Goal: Information Seeking & Learning: Compare options

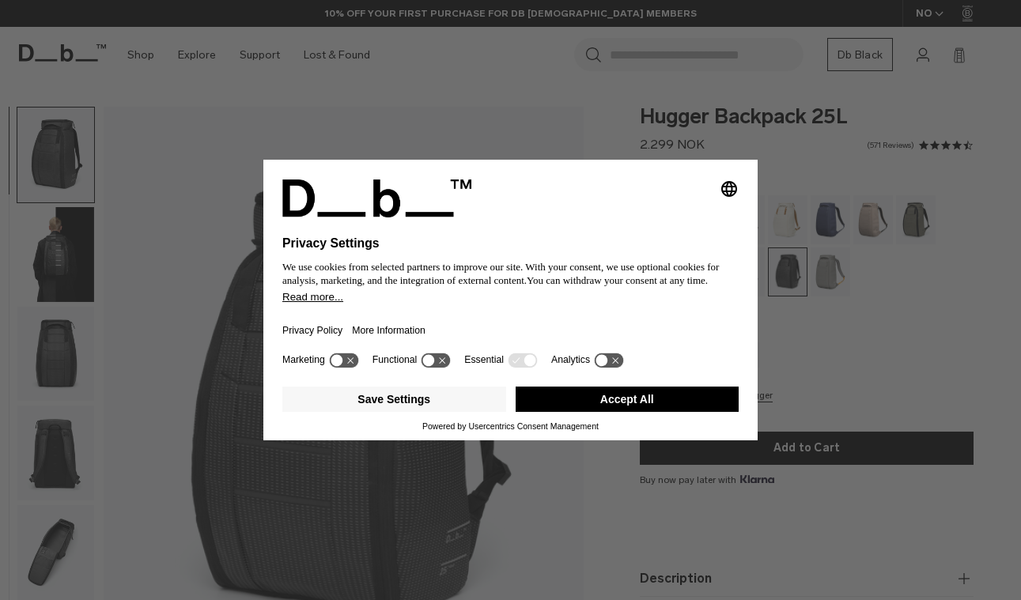
click at [640, 411] on button "Accept All" at bounding box center [628, 399] width 224 height 25
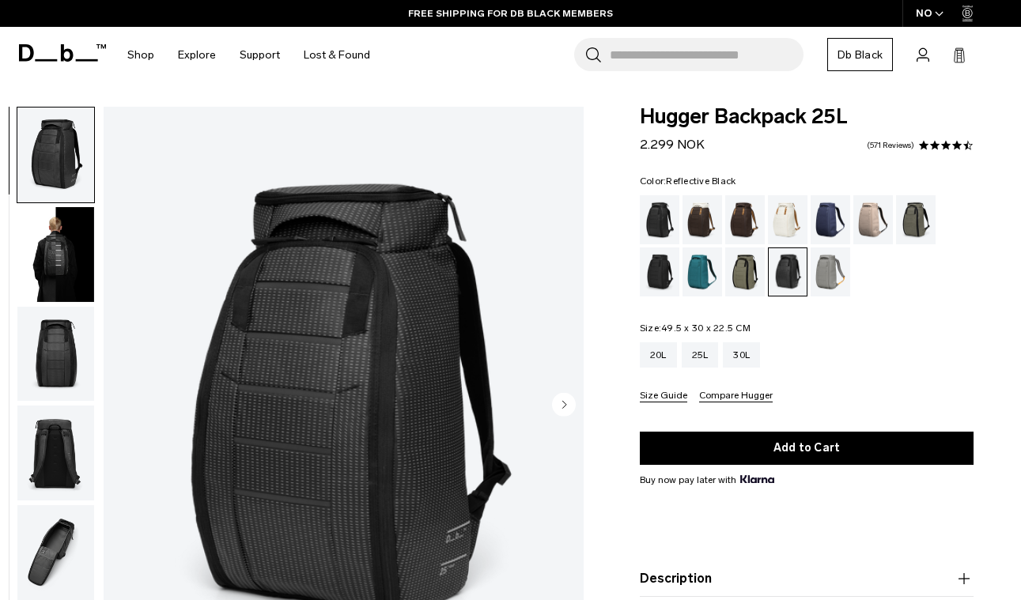
click at [51, 240] on img "button" at bounding box center [55, 254] width 77 height 95
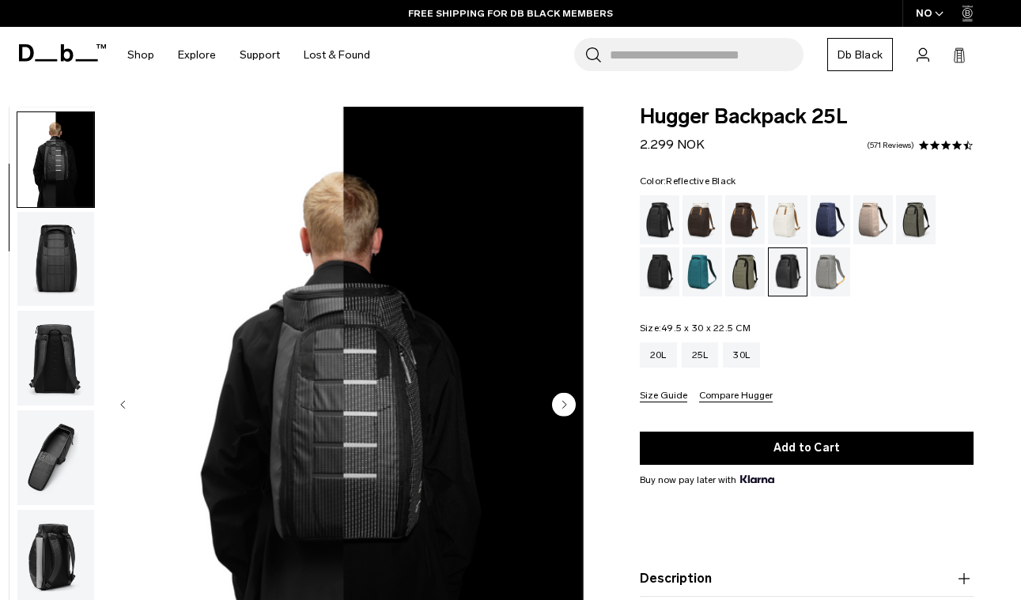
scroll to position [100, 0]
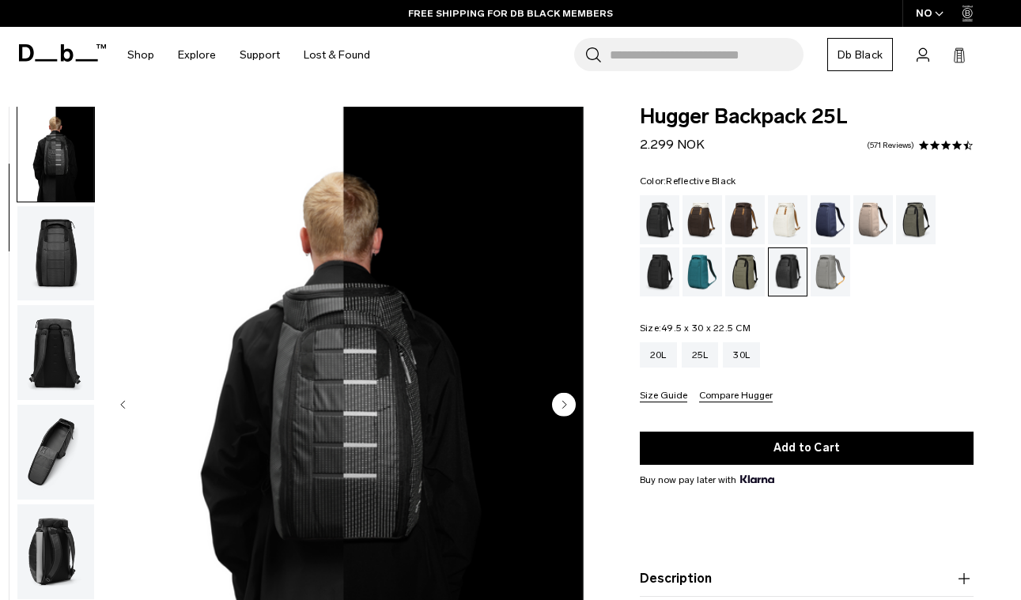
drag, startPoint x: 63, startPoint y: 255, endPoint x: 77, endPoint y: 301, distance: 47.8
click at [63, 256] on img "button" at bounding box center [55, 253] width 77 height 95
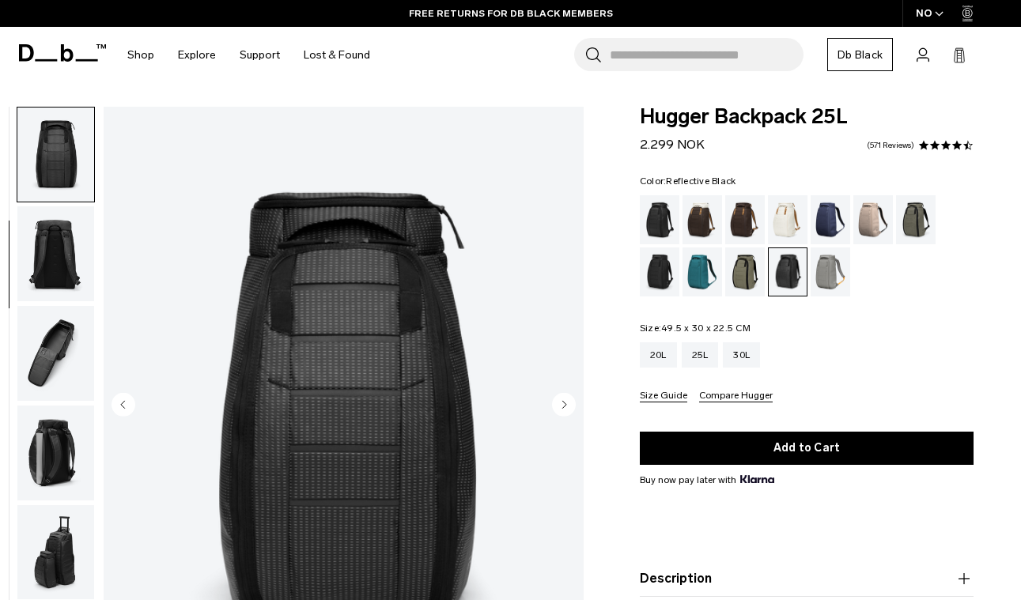
scroll to position [201, 0]
drag, startPoint x: 66, startPoint y: 236, endPoint x: 66, endPoint y: 268, distance: 32.4
click at [66, 236] on img "button" at bounding box center [55, 252] width 77 height 95
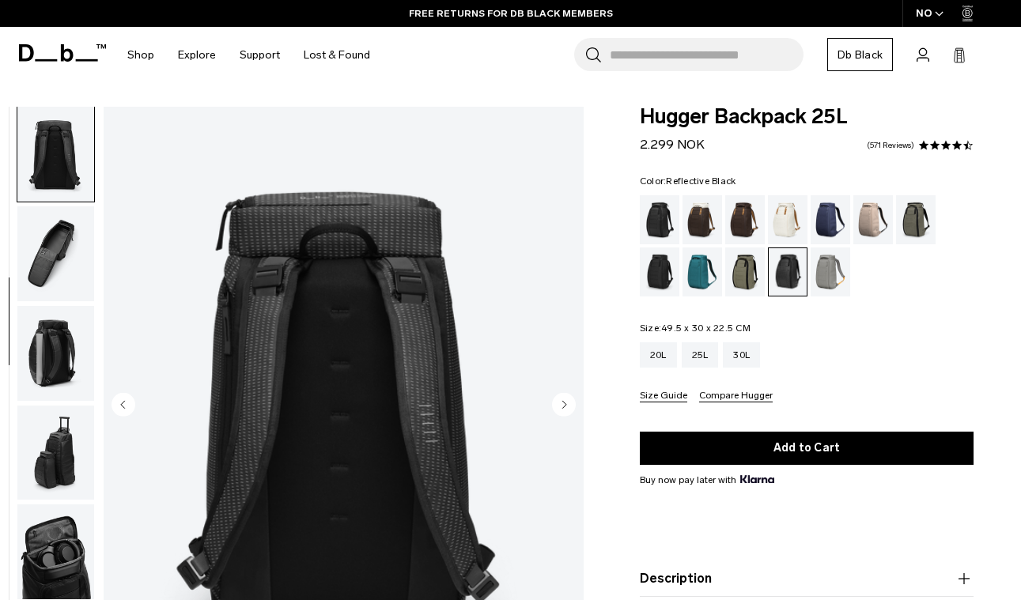
scroll to position [302, 0]
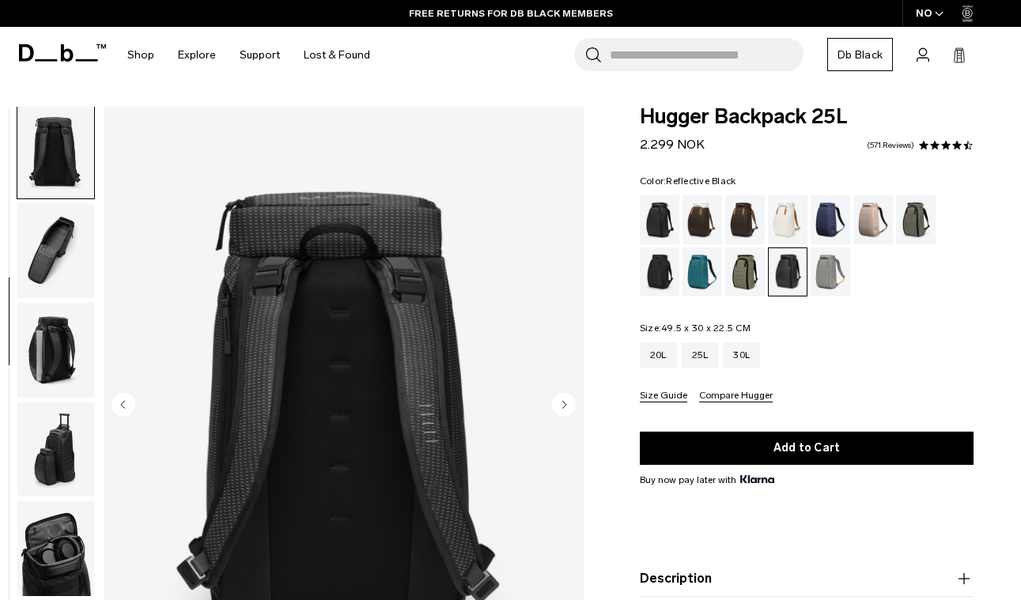
click at [56, 240] on img "button" at bounding box center [55, 250] width 77 height 95
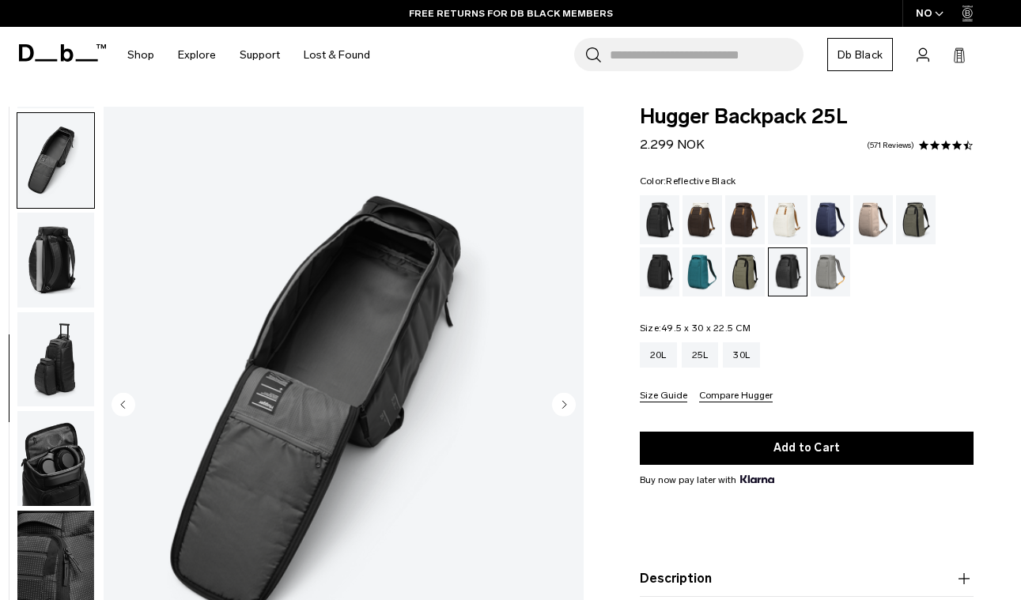
drag, startPoint x: 51, startPoint y: 247, endPoint x: 51, endPoint y: 271, distance: 24.5
click at [51, 247] on img "button" at bounding box center [55, 260] width 77 height 95
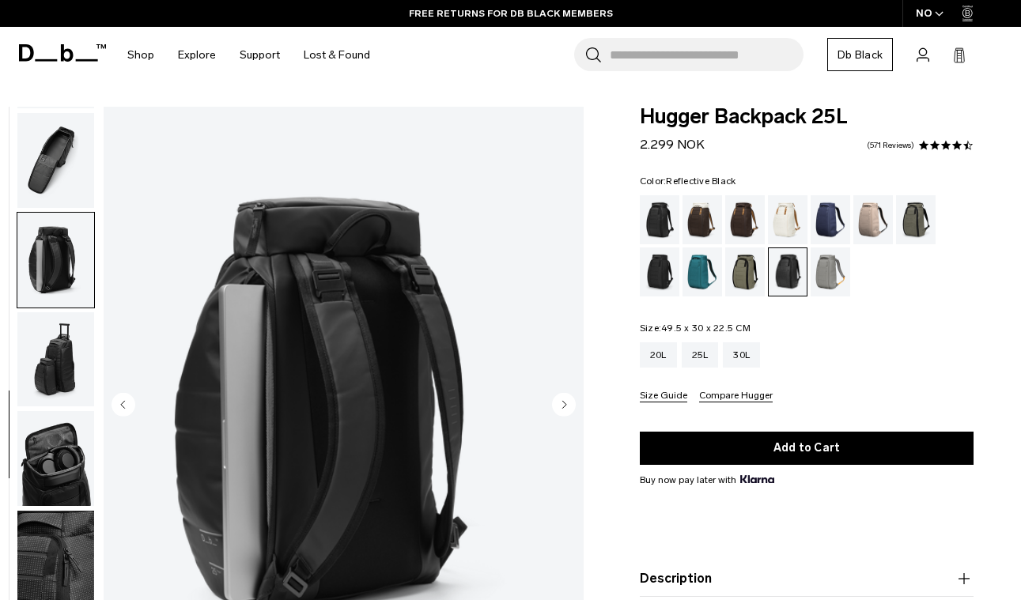
scroll to position [403, 0]
click at [59, 359] on img "button" at bounding box center [55, 359] width 77 height 95
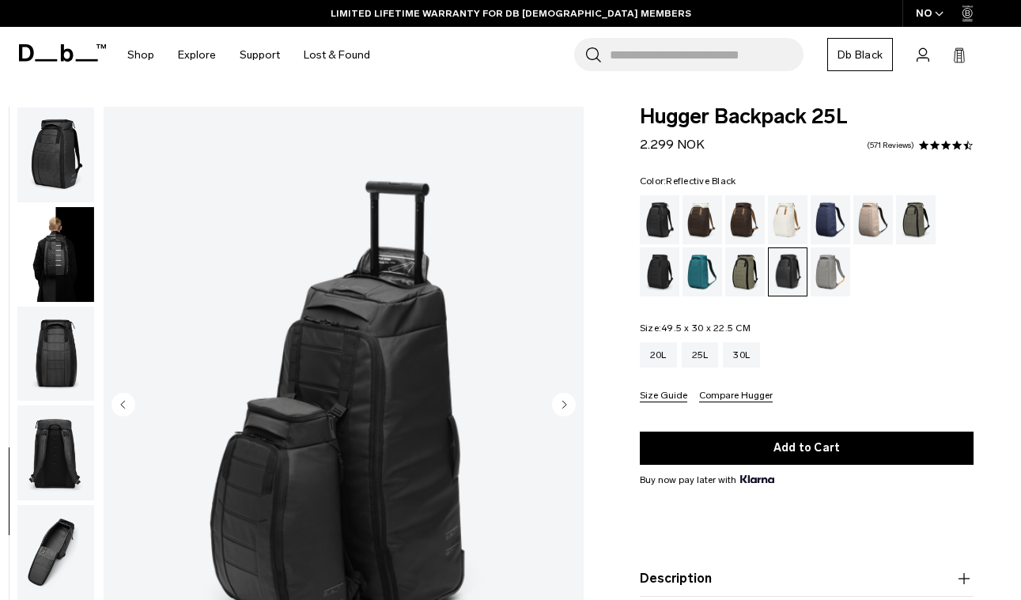
scroll to position [-1, 0]
click at [63, 169] on img "button" at bounding box center [55, 155] width 77 height 95
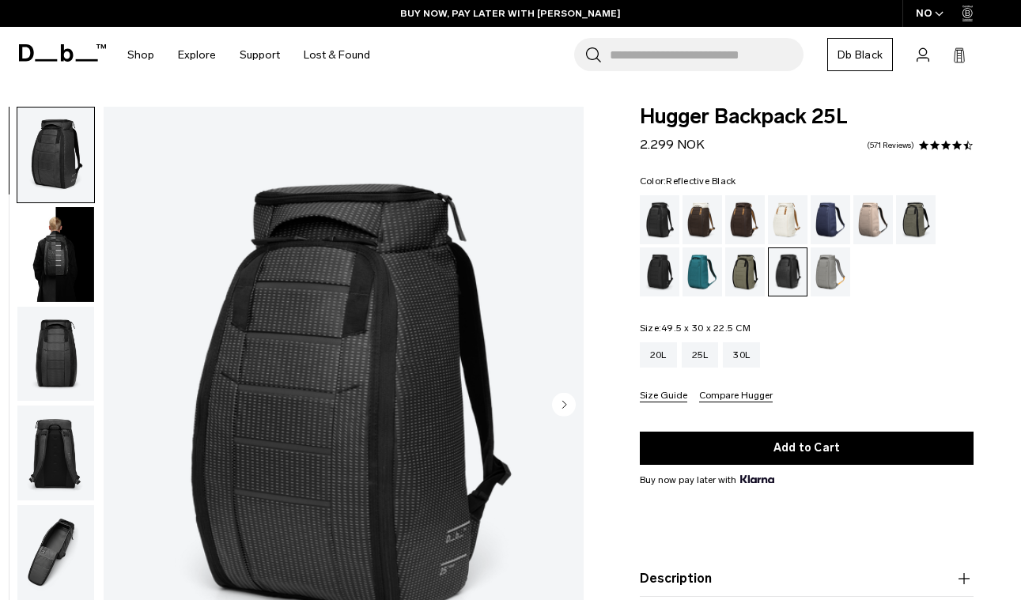
click at [76, 251] on img "button" at bounding box center [55, 254] width 77 height 95
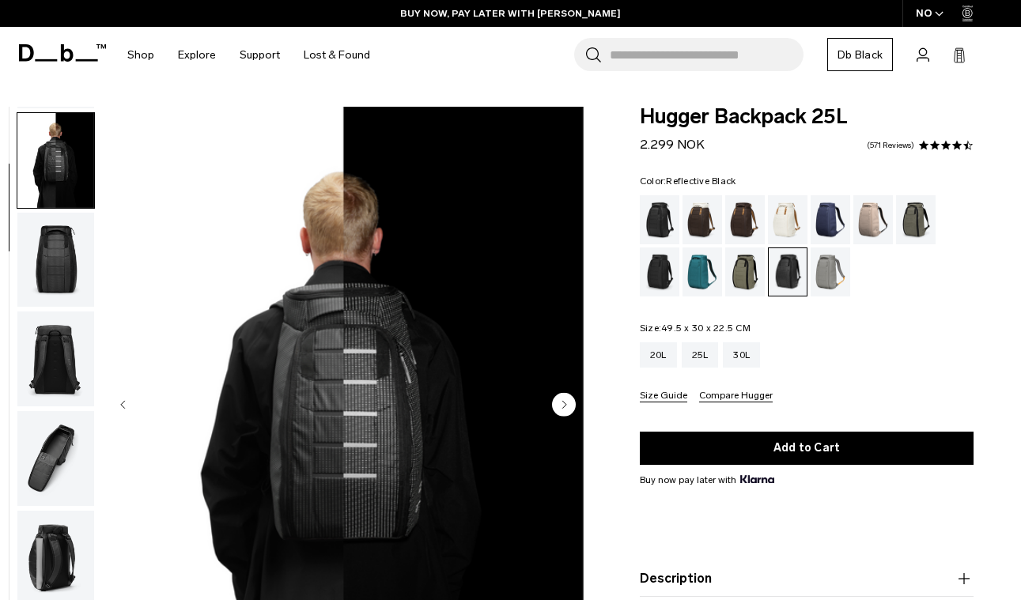
scroll to position [100, 0]
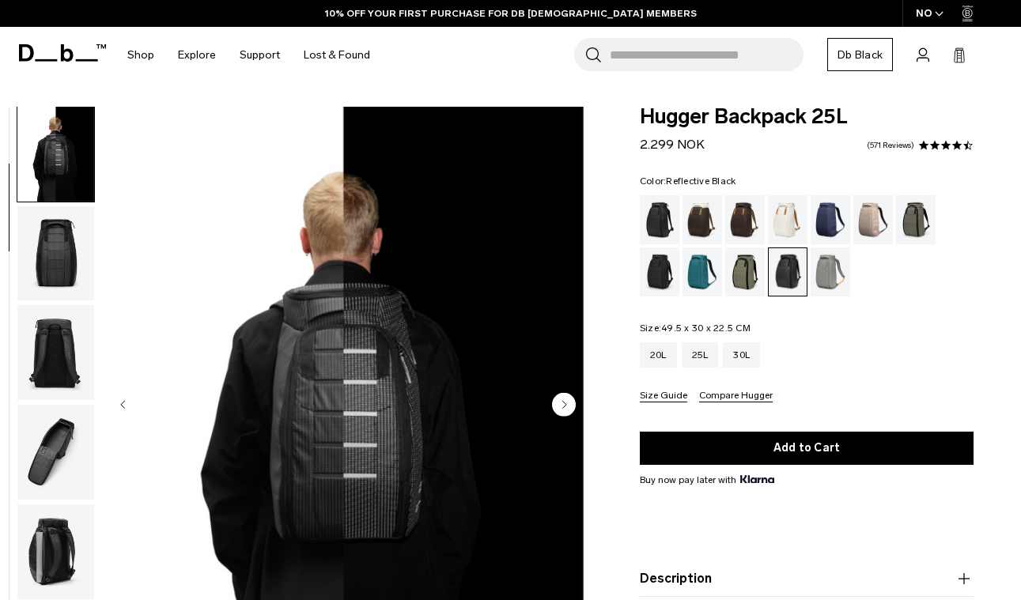
click at [39, 259] on img "button" at bounding box center [55, 253] width 77 height 95
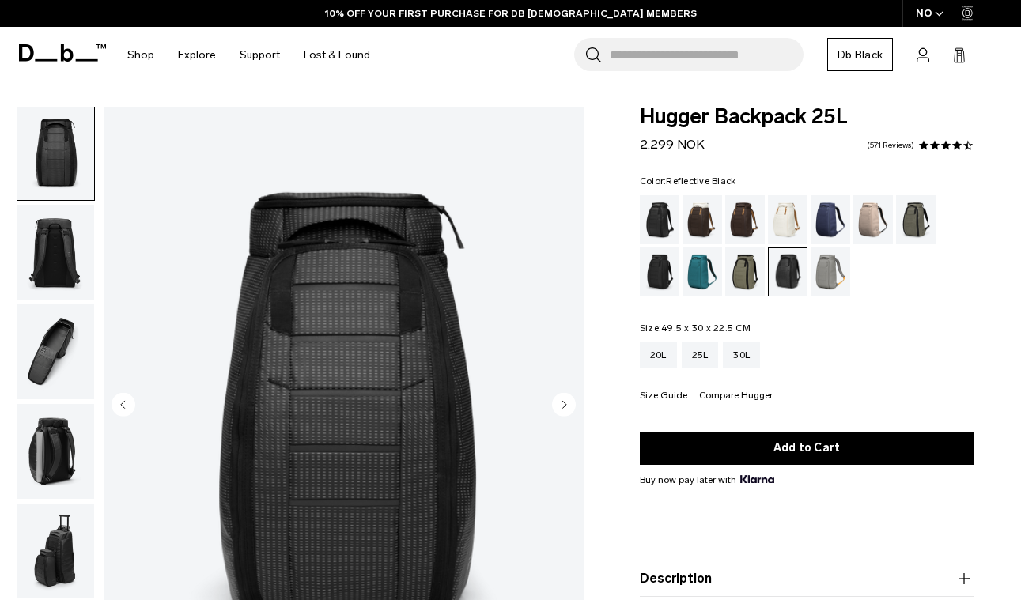
click at [59, 265] on img "button" at bounding box center [55, 252] width 77 height 95
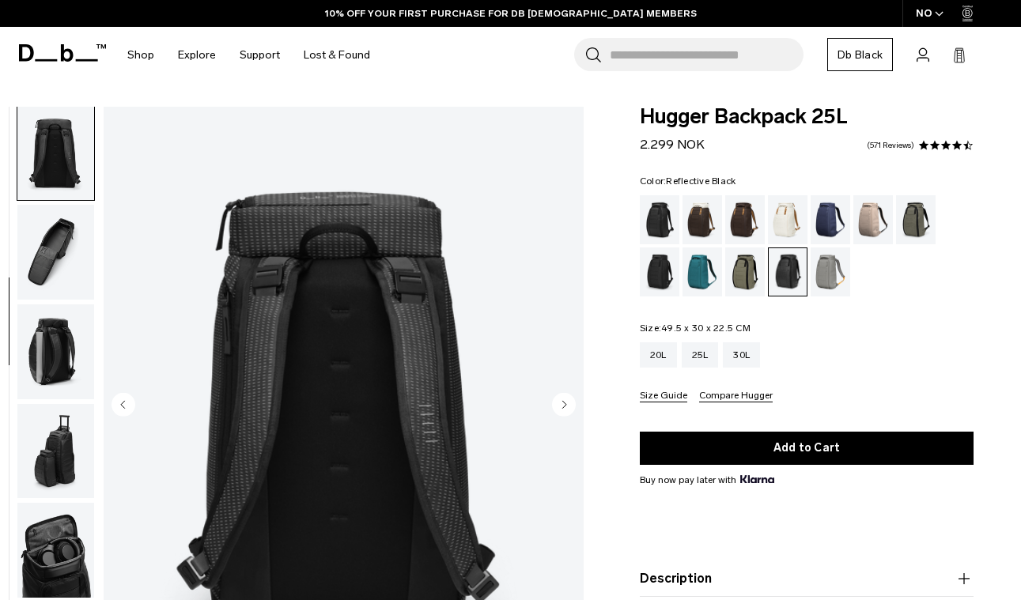
scroll to position [302, 0]
click at [59, 262] on img "button" at bounding box center [55, 250] width 77 height 95
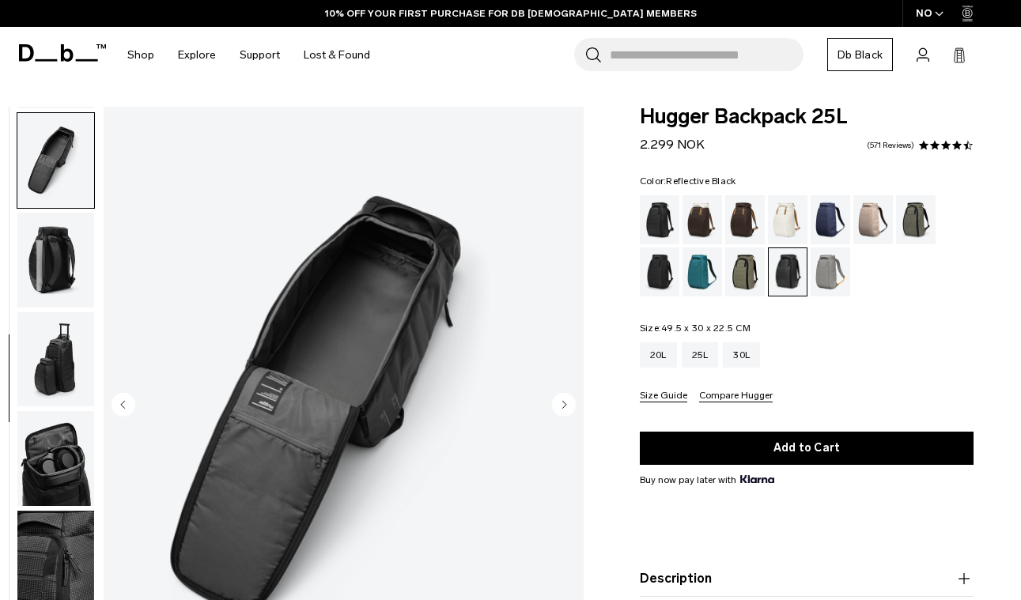
click at [50, 278] on img "button" at bounding box center [55, 260] width 77 height 95
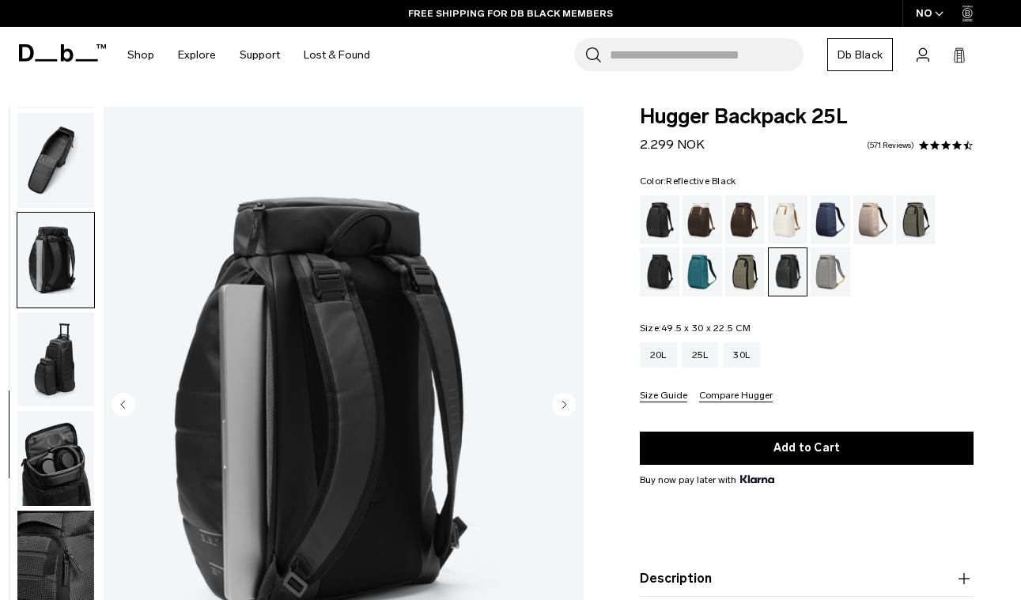
click at [59, 354] on img "button" at bounding box center [55, 359] width 77 height 95
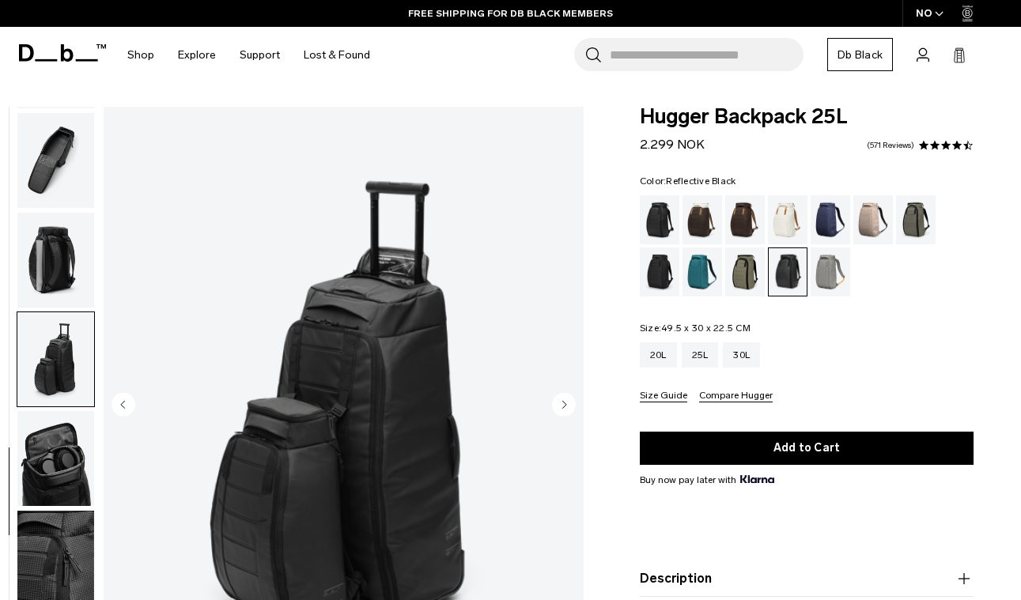
click at [64, 463] on img "button" at bounding box center [55, 458] width 77 height 95
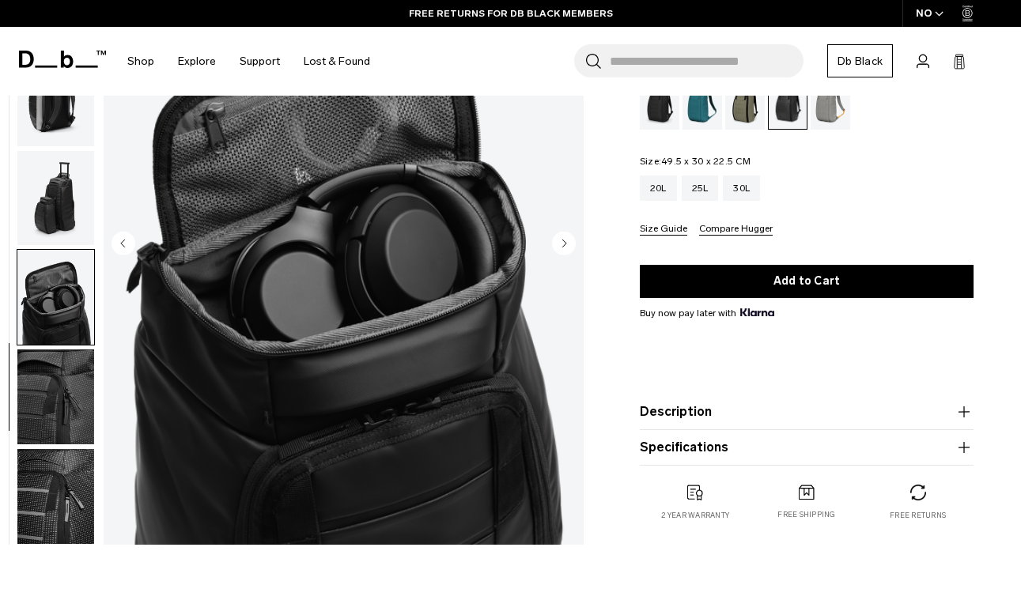
scroll to position [168, 0]
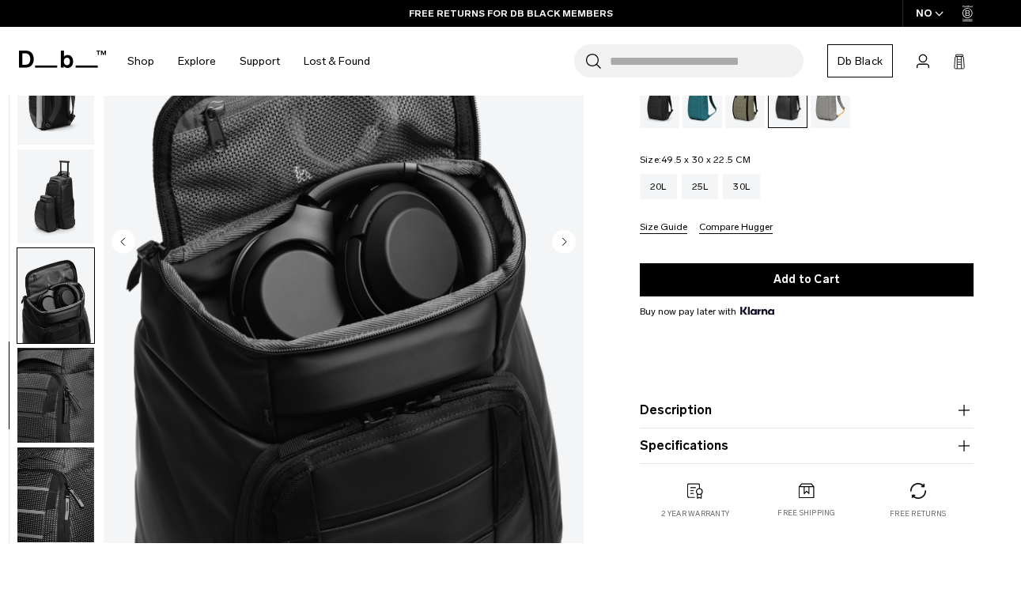
drag, startPoint x: 51, startPoint y: 379, endPoint x: 51, endPoint y: 392, distance: 13.5
click at [51, 379] on img "button" at bounding box center [55, 395] width 77 height 95
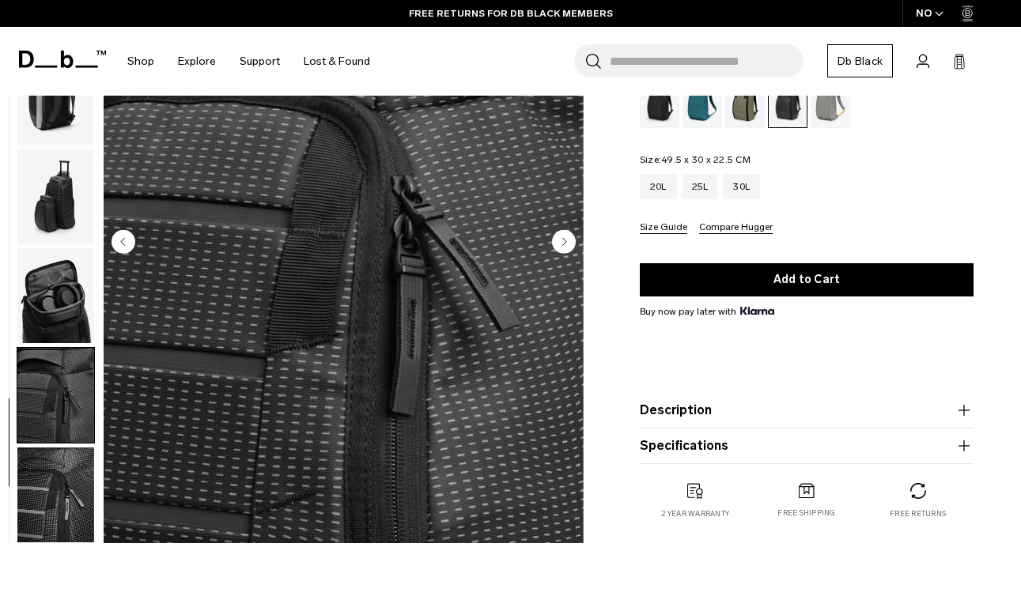
click at [54, 457] on img "button" at bounding box center [55, 495] width 77 height 95
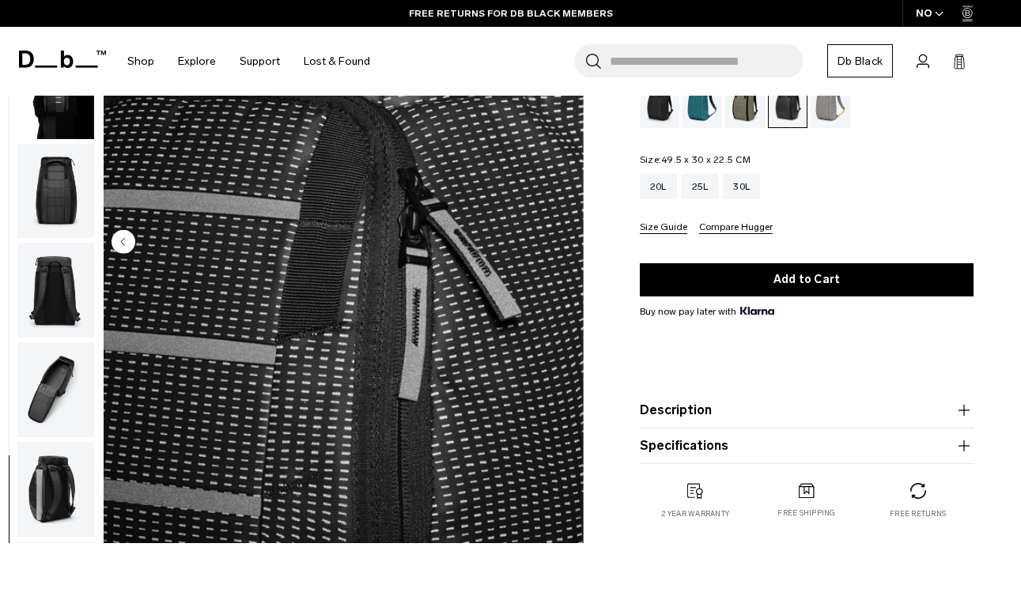
scroll to position [0, 0]
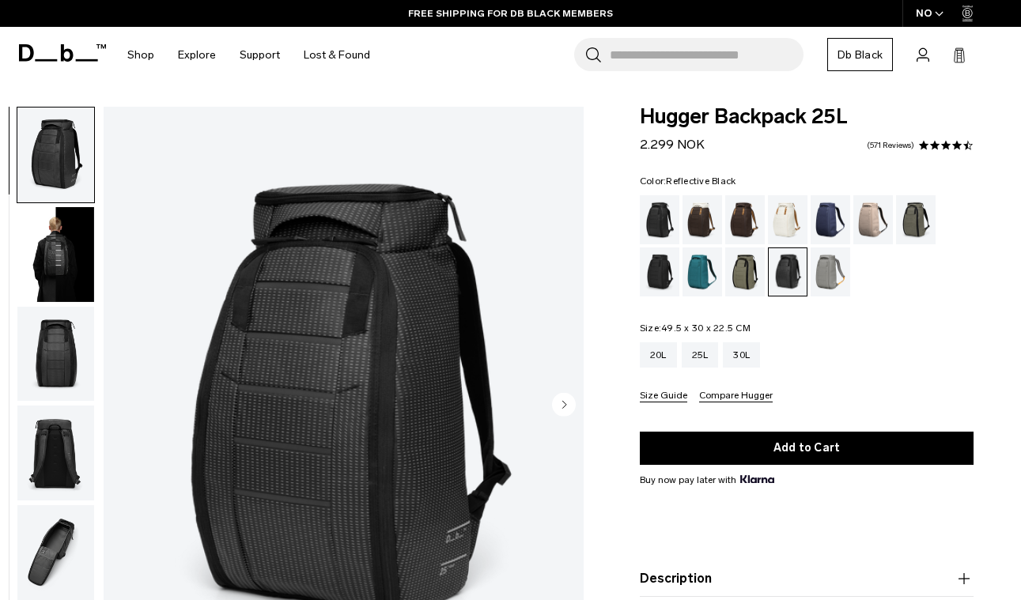
click at [381, 333] on img "1 / 10" at bounding box center [344, 407] width 480 height 600
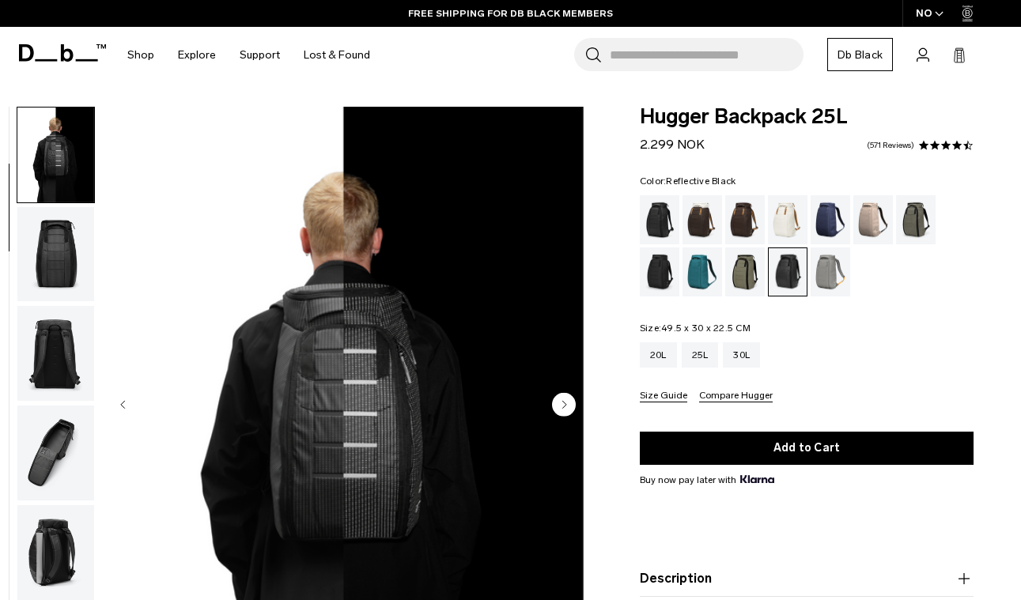
scroll to position [100, 0]
click at [568, 407] on circle "Next slide" at bounding box center [564, 405] width 24 height 24
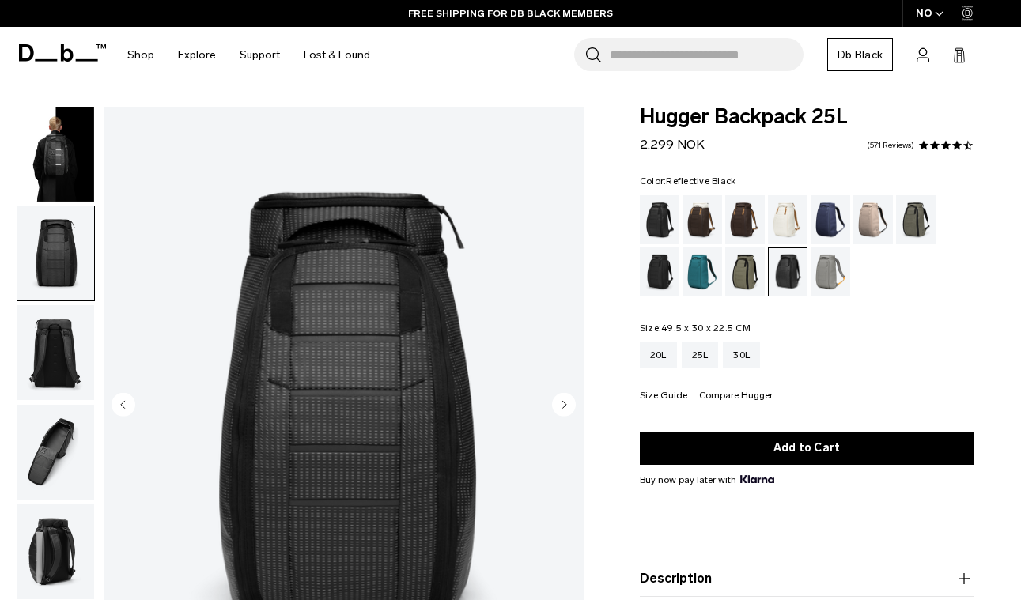
scroll to position [201, 0]
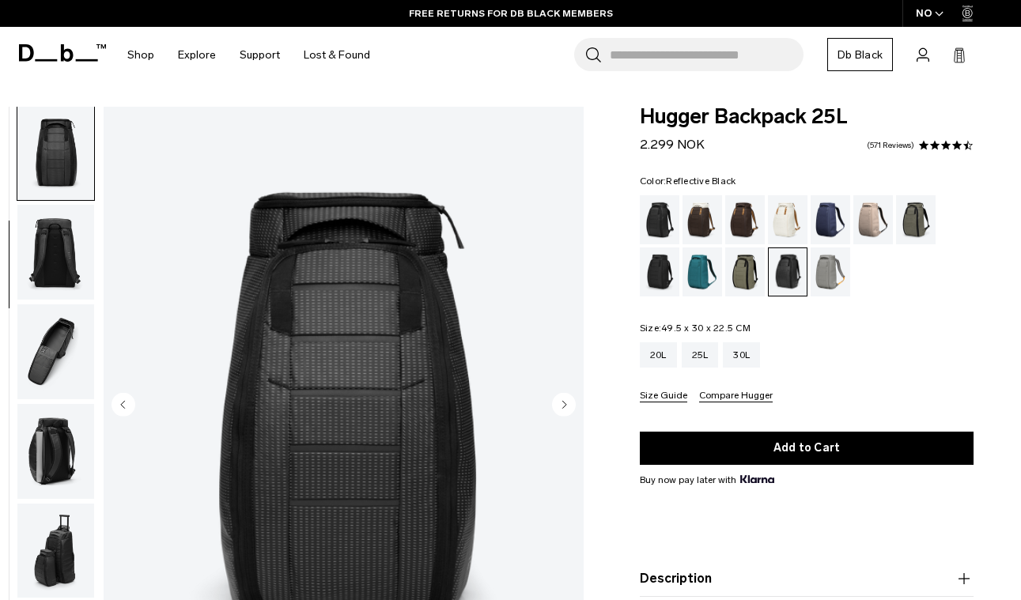
click at [565, 408] on circle "Next slide" at bounding box center [564, 405] width 24 height 24
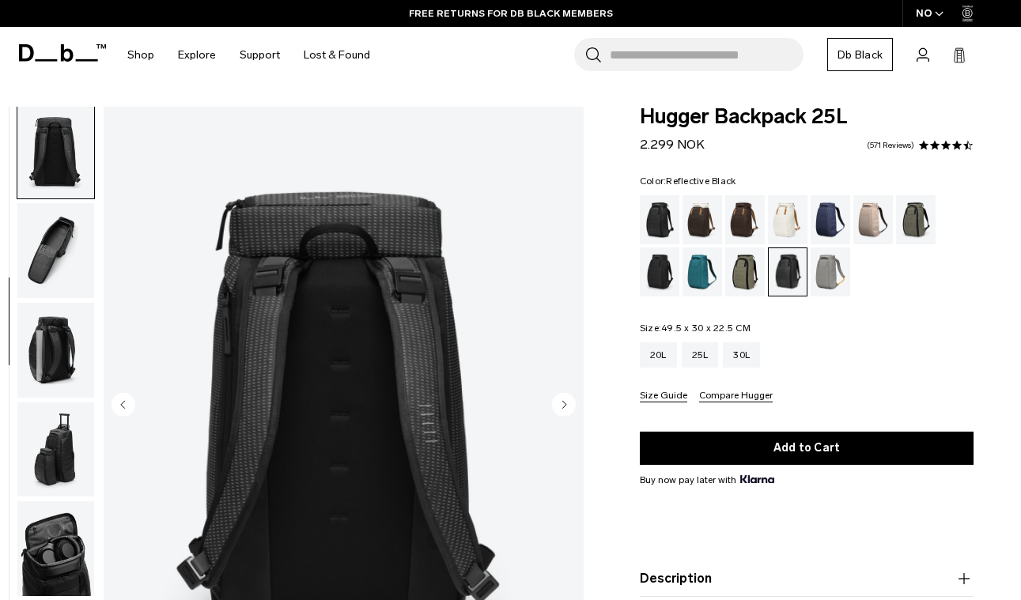
click at [565, 407] on circle "Next slide" at bounding box center [564, 405] width 24 height 24
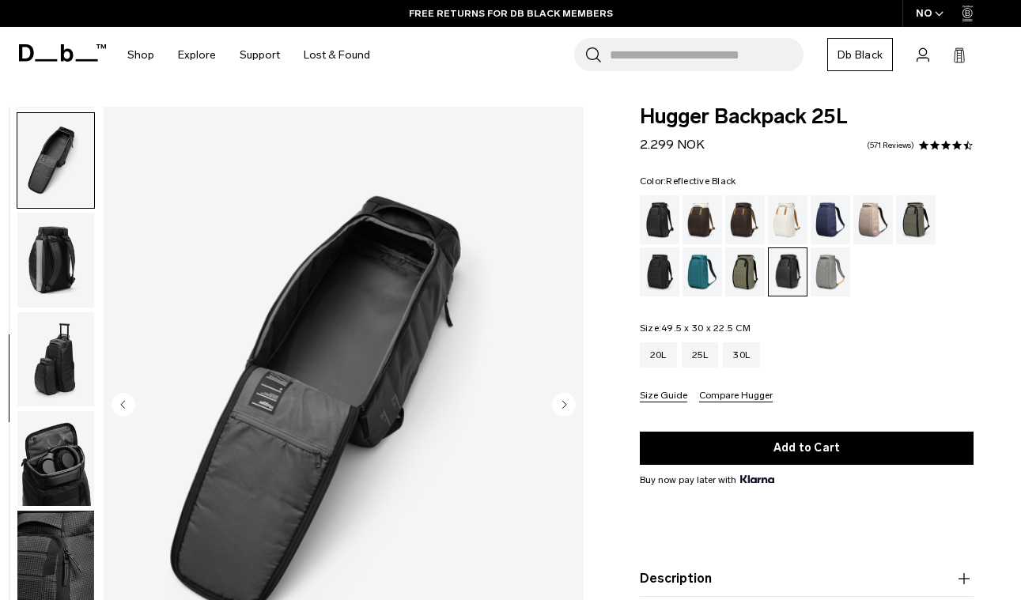
scroll to position [403, 0]
click at [565, 407] on circle "Next slide" at bounding box center [564, 405] width 24 height 24
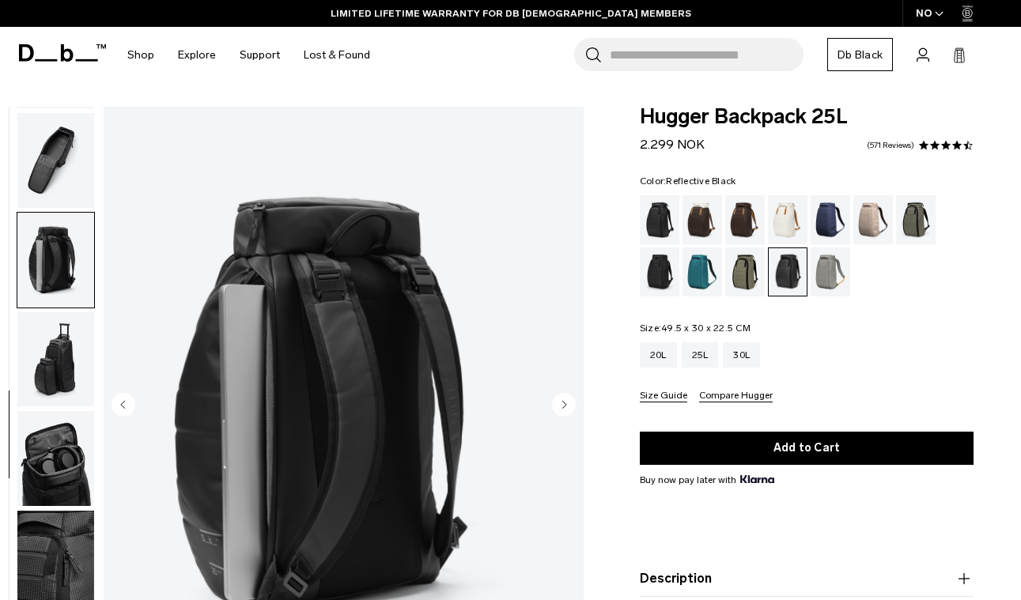
click at [565, 407] on circle "Next slide" at bounding box center [564, 405] width 24 height 24
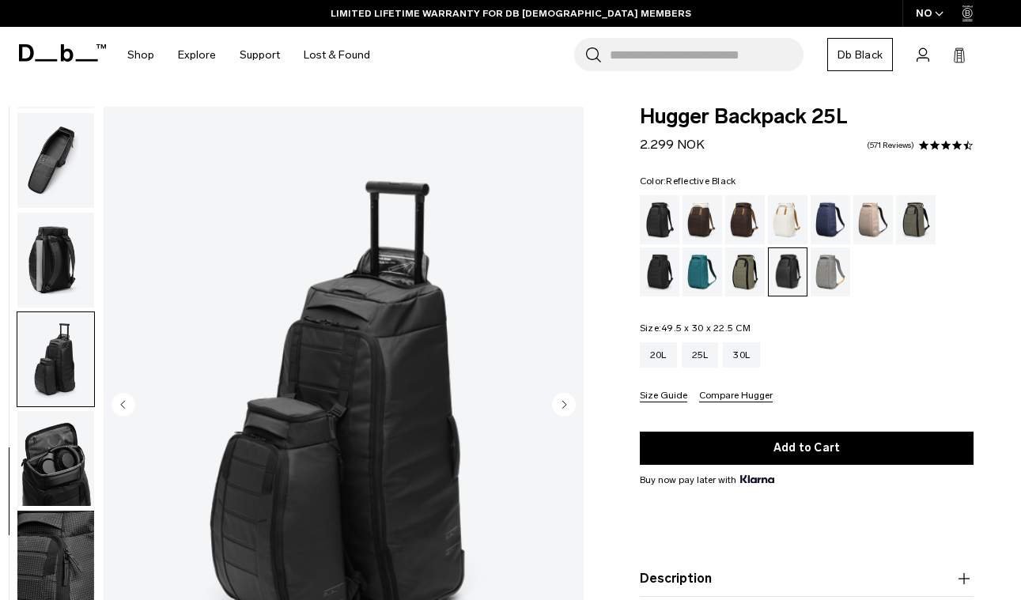
click at [565, 407] on circle "Next slide" at bounding box center [564, 405] width 24 height 24
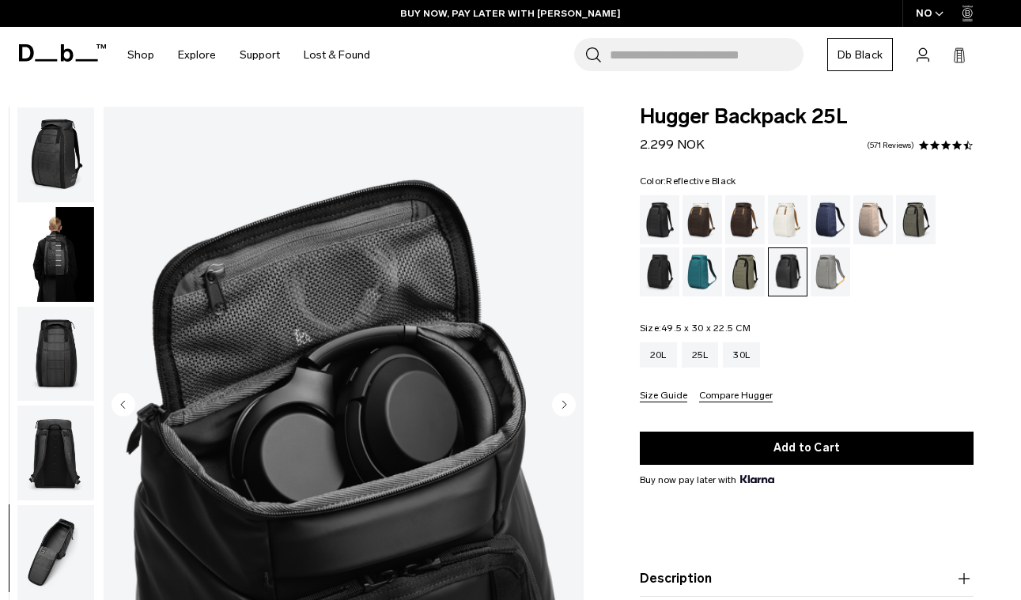
scroll to position [0, 0]
click at [64, 147] on img "button" at bounding box center [55, 155] width 77 height 95
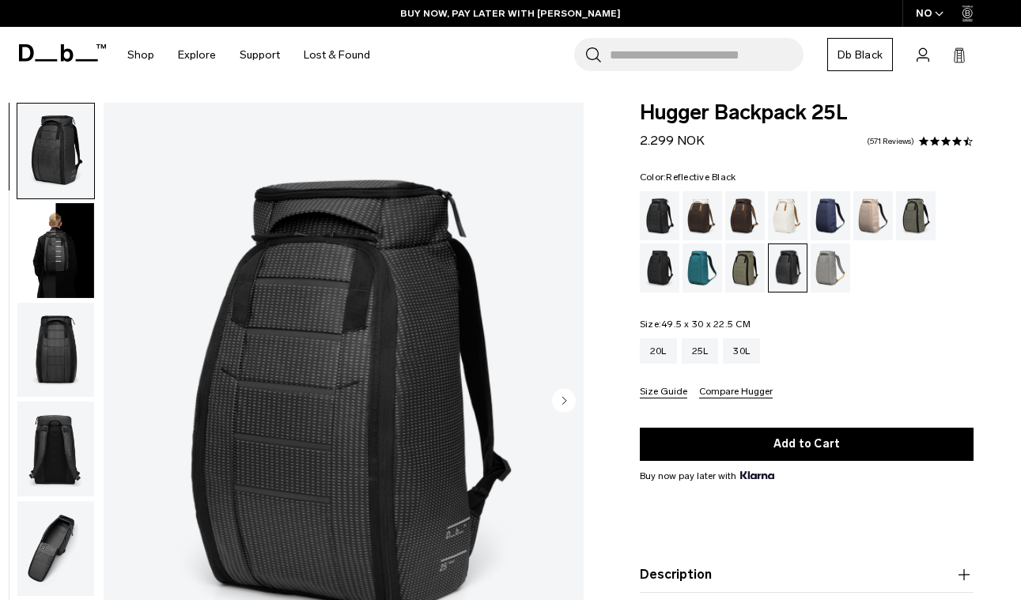
scroll to position [2, 0]
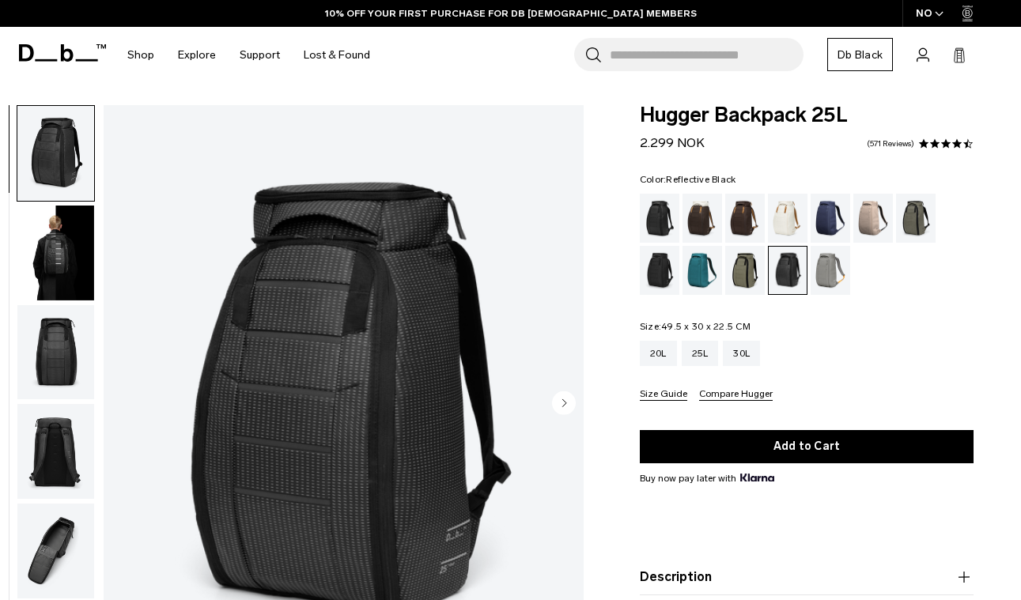
click at [565, 405] on icon "Next slide" at bounding box center [564, 402] width 4 height 7
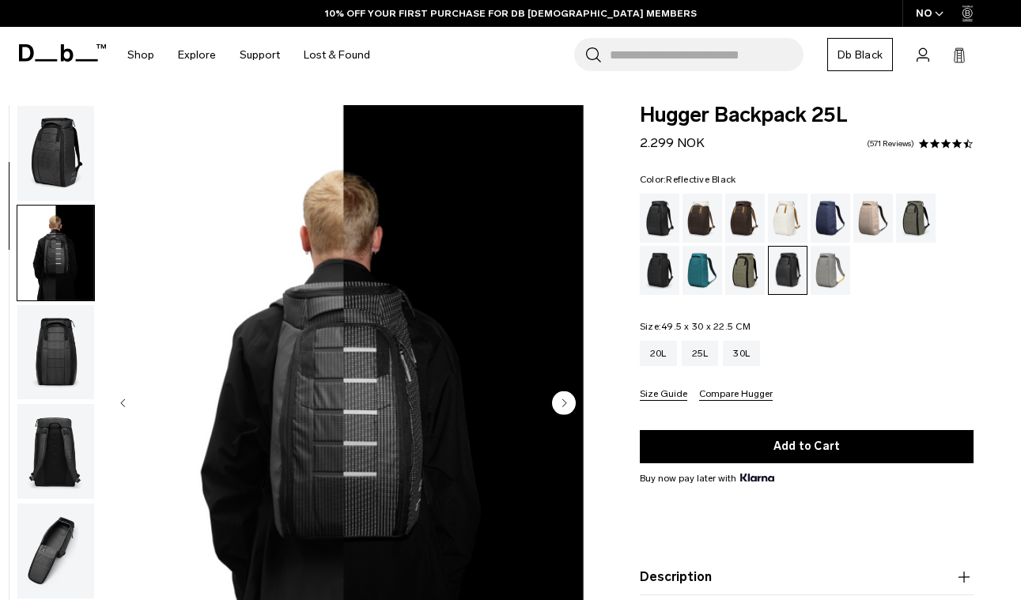
scroll to position [100, 0]
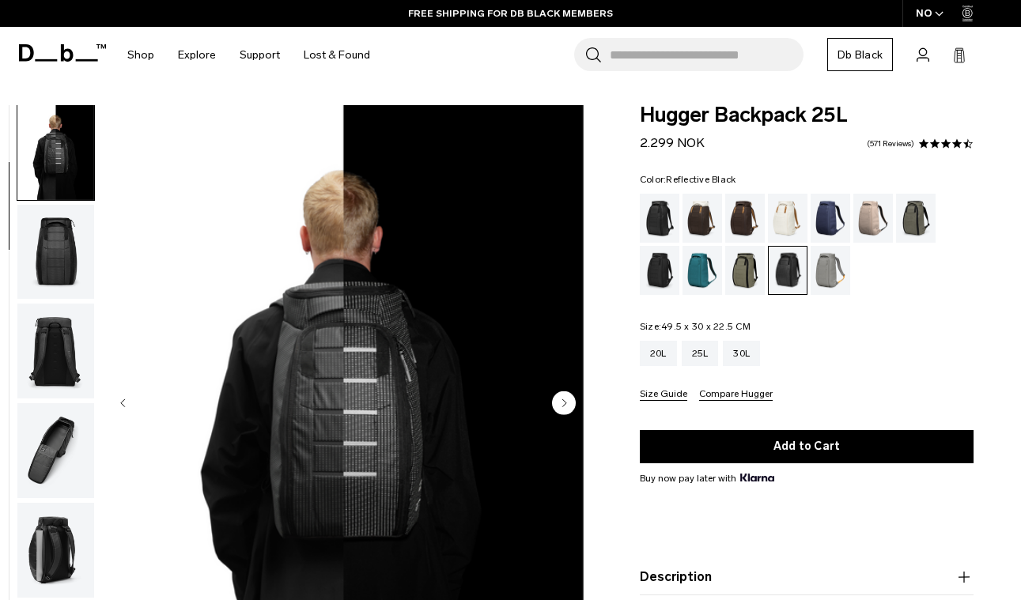
click at [565, 405] on icon "Next slide" at bounding box center [564, 402] width 4 height 7
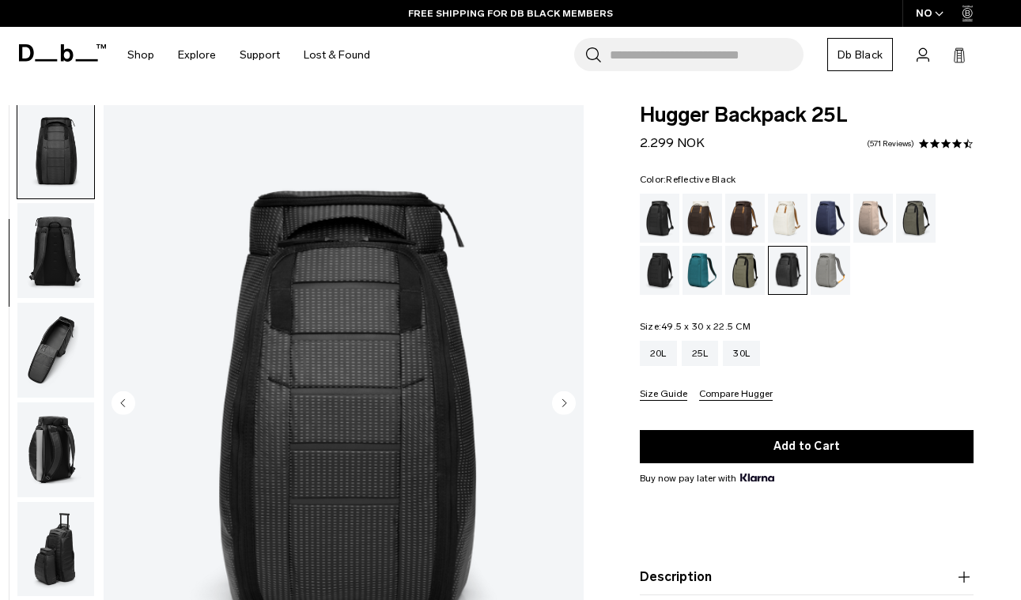
click at [565, 405] on icon "Next slide" at bounding box center [564, 402] width 4 height 7
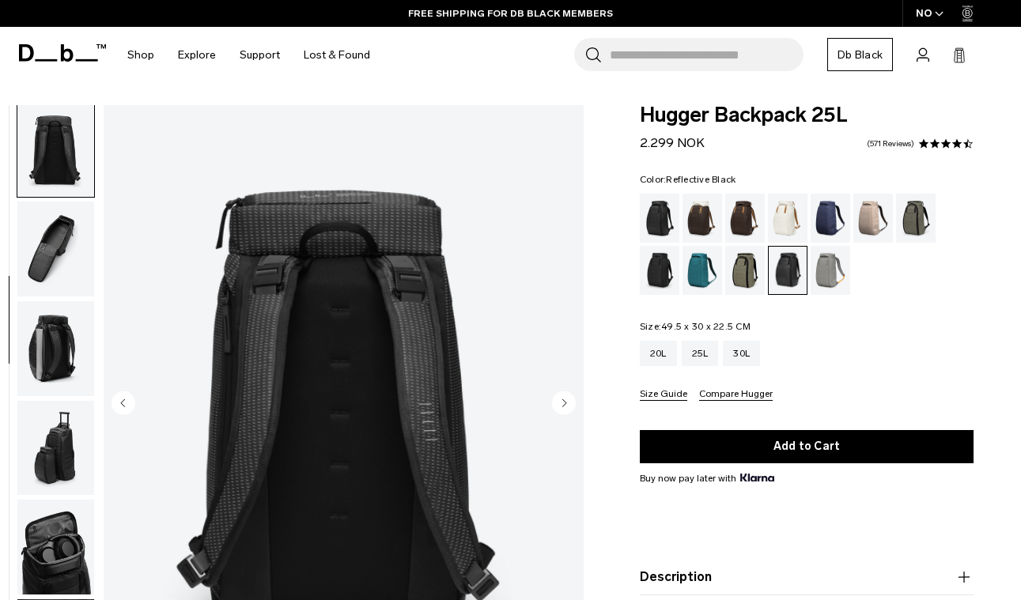
click at [565, 405] on icon "Next slide" at bounding box center [564, 402] width 4 height 7
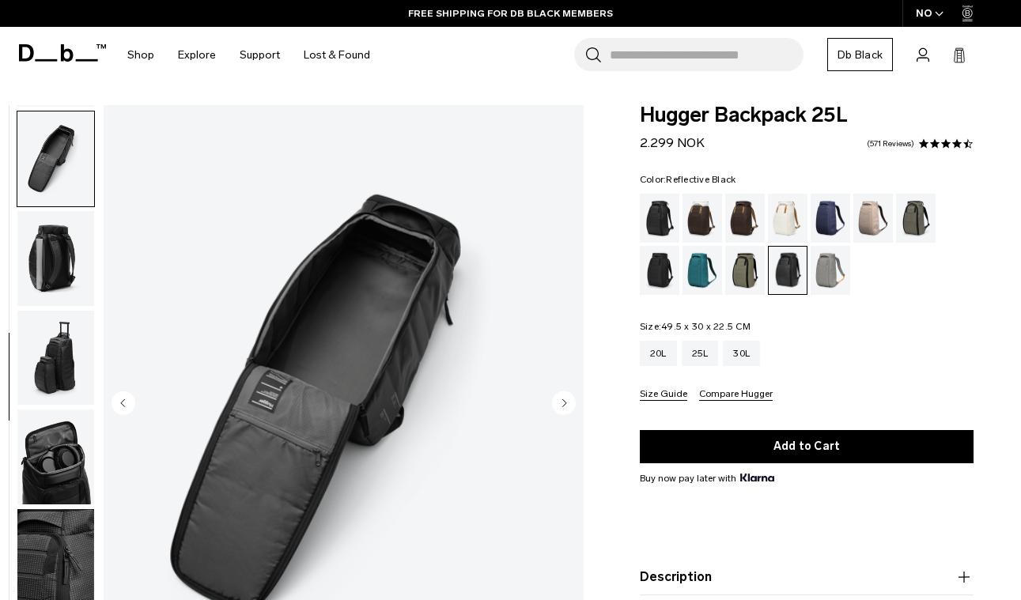
click at [565, 405] on icon "Next slide" at bounding box center [564, 402] width 4 height 7
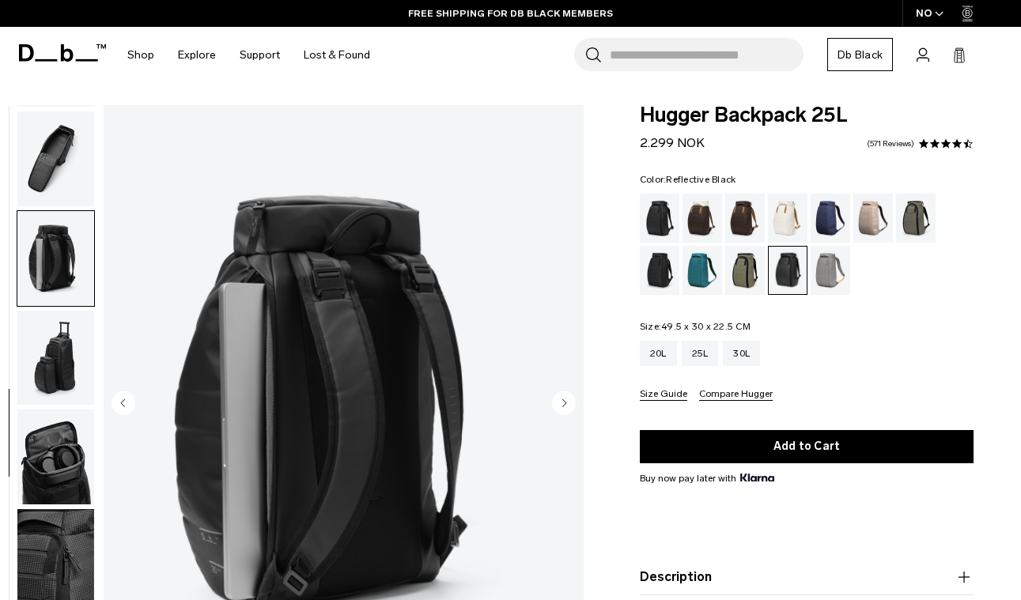
click at [564, 405] on icon "Next slide" at bounding box center [564, 404] width 24 height 24
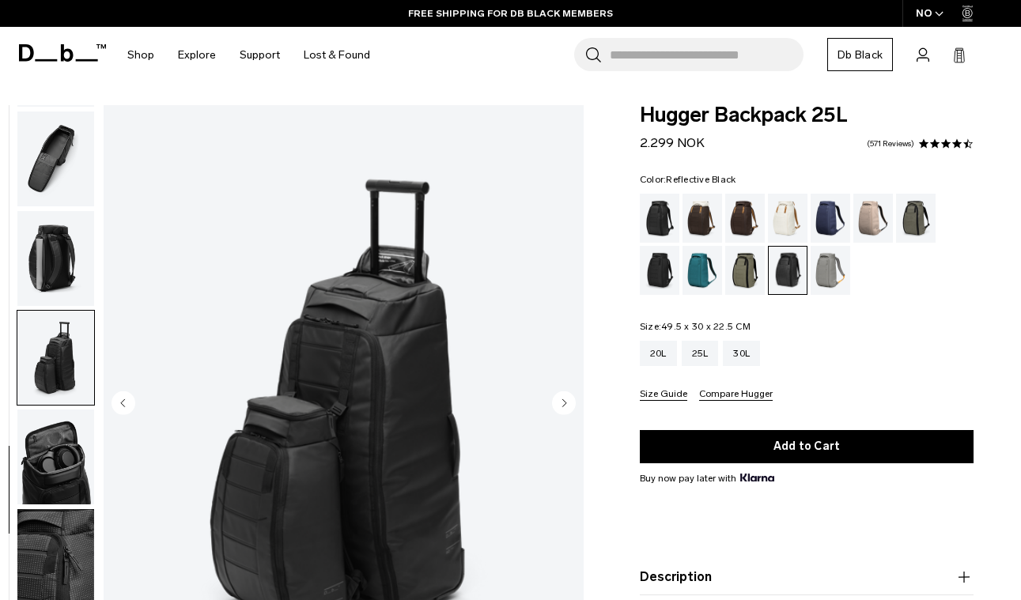
click at [564, 406] on icon "Next slide" at bounding box center [564, 404] width 24 height 24
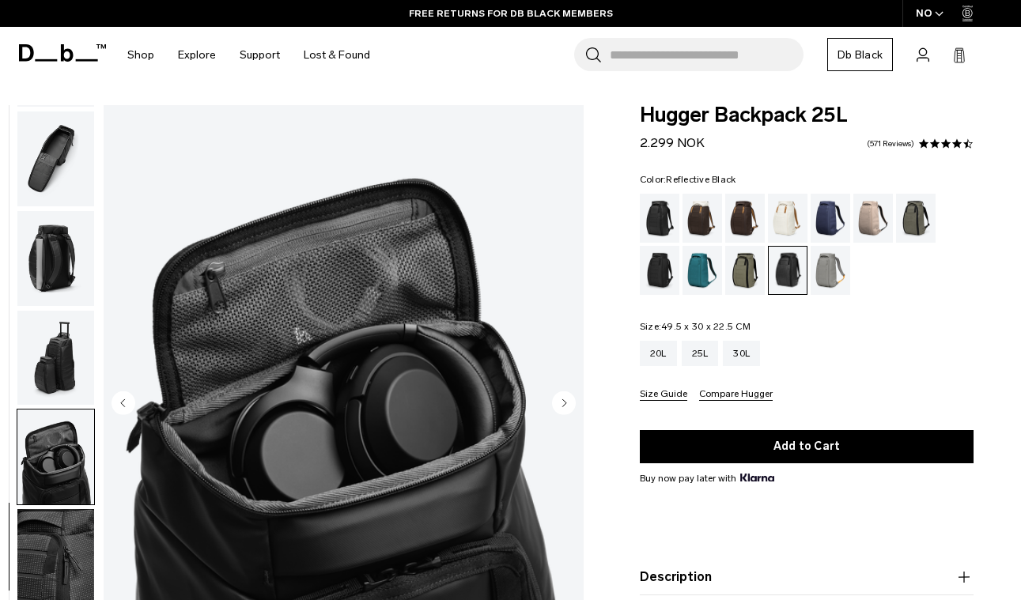
click at [563, 407] on icon "Next slide" at bounding box center [564, 402] width 4 height 7
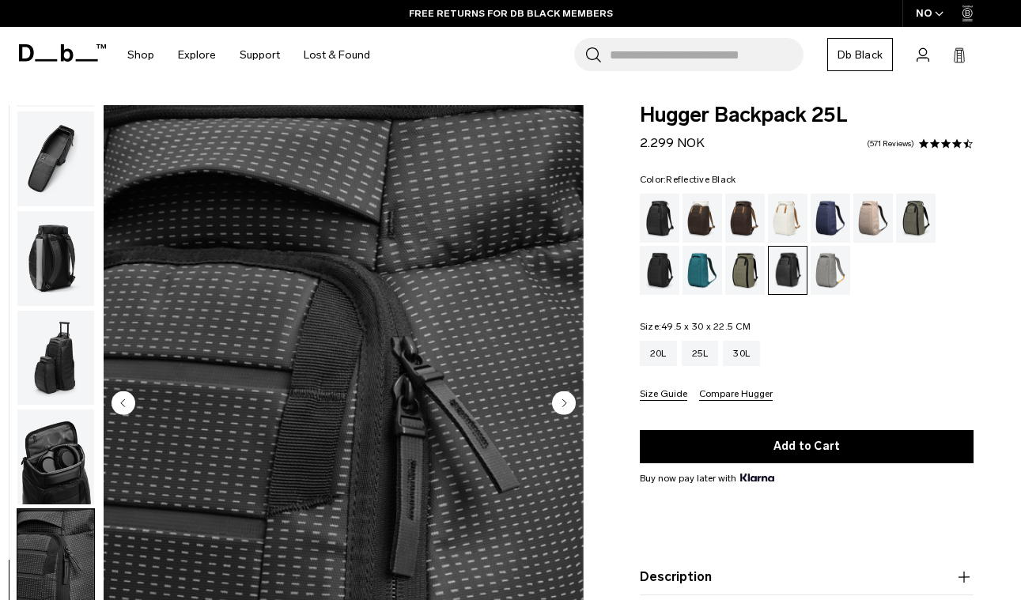
click at [563, 407] on icon "Next slide" at bounding box center [564, 402] width 4 height 7
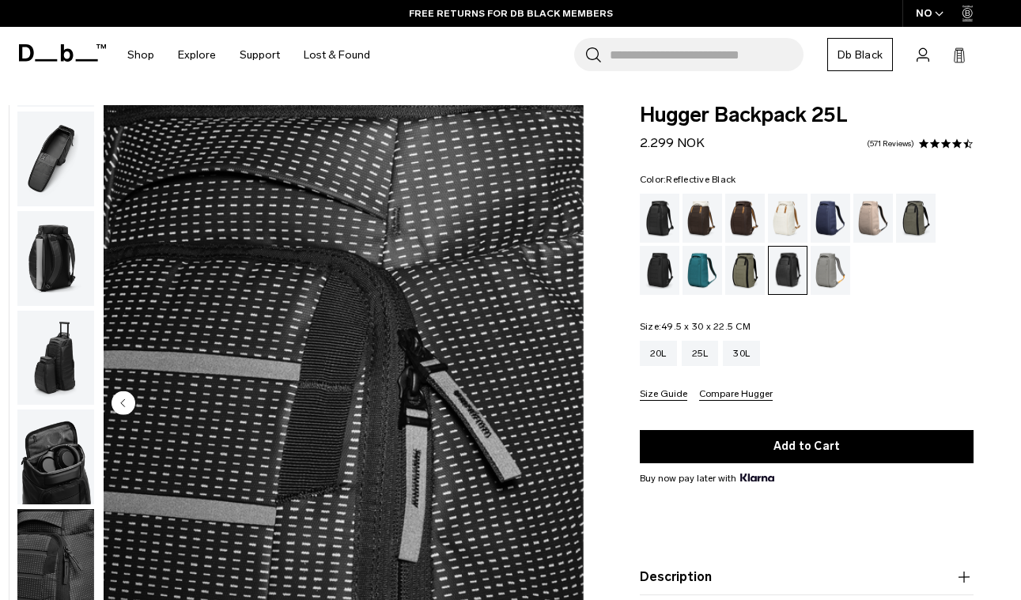
click at [563, 407] on img "10 / 10" at bounding box center [344, 405] width 480 height 600
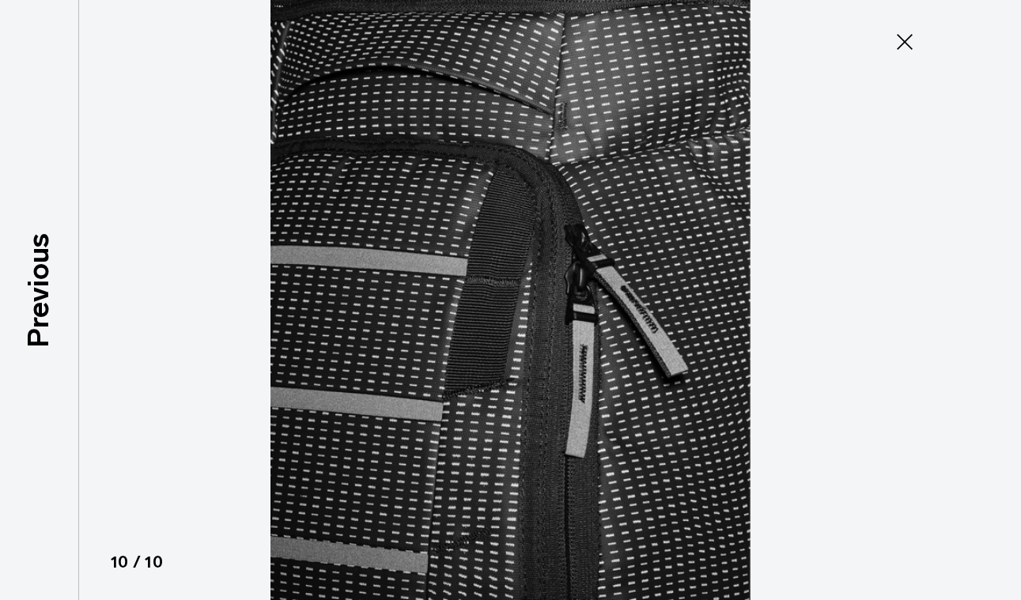
click at [907, 45] on icon at bounding box center [905, 42] width 16 height 16
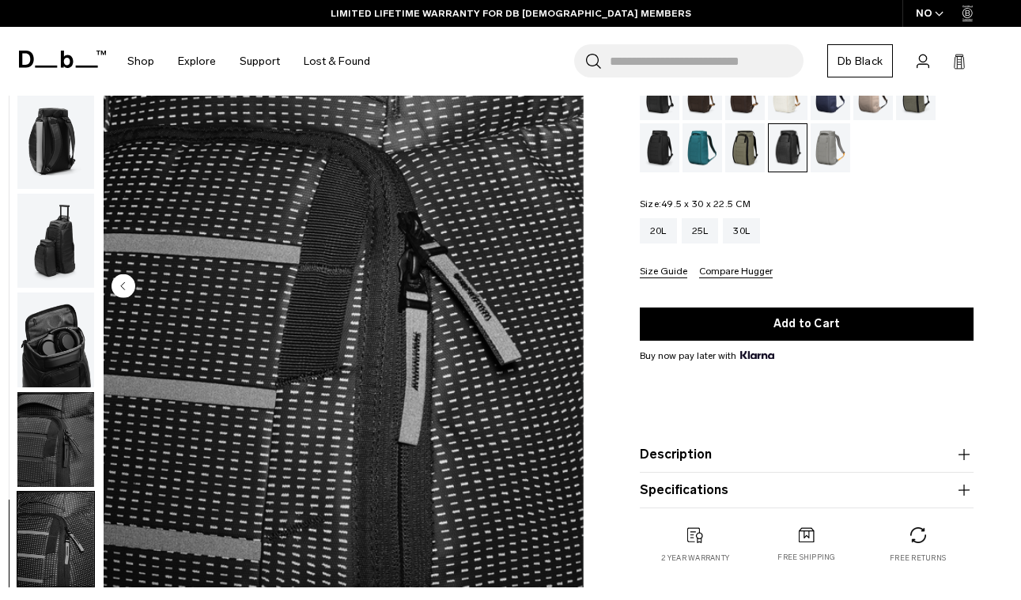
scroll to position [100, 0]
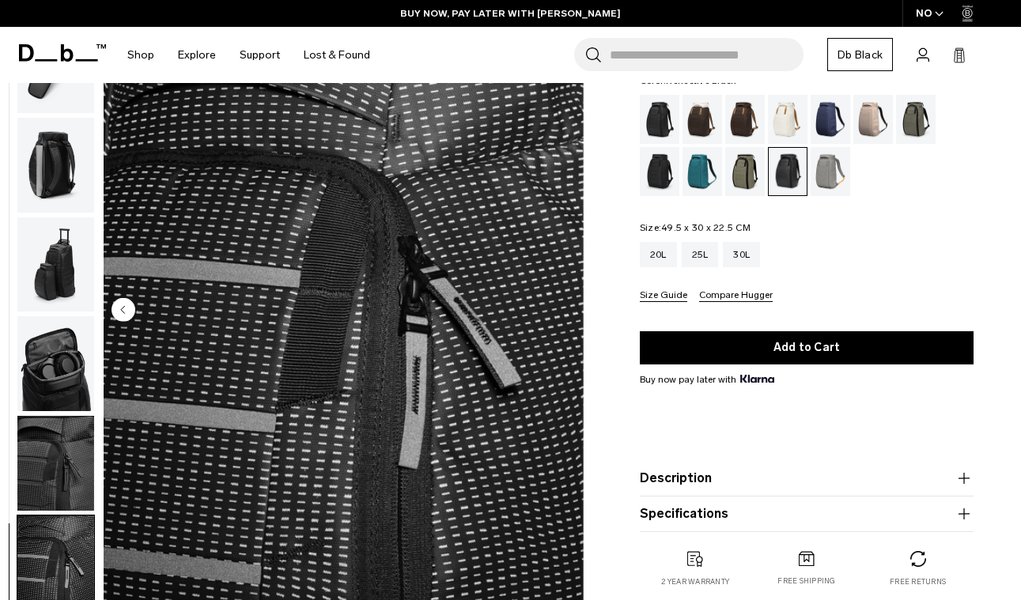
click at [51, 158] on img "button" at bounding box center [55, 165] width 77 height 95
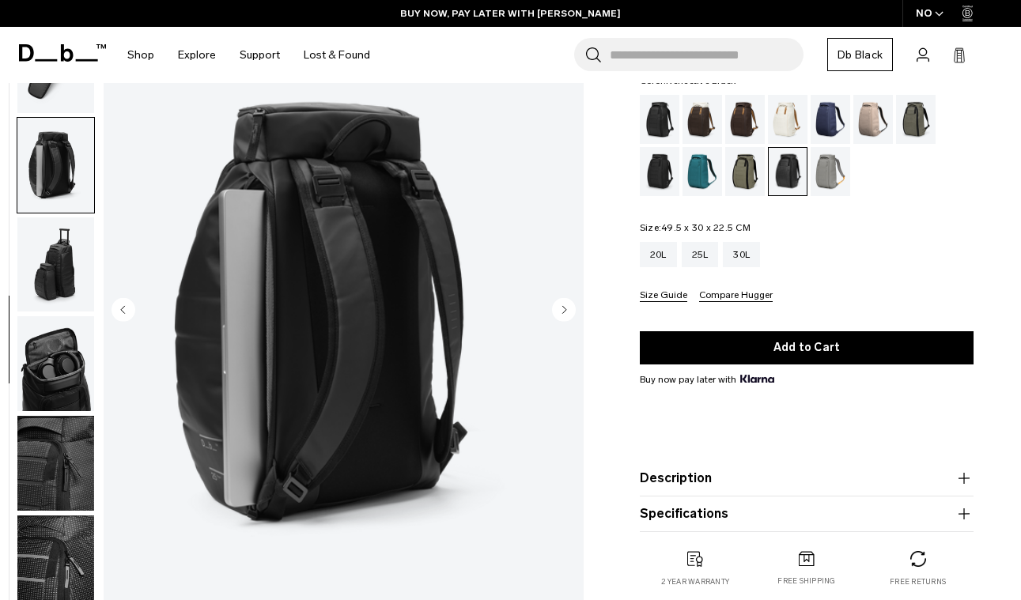
click at [61, 260] on img "button" at bounding box center [55, 264] width 77 height 95
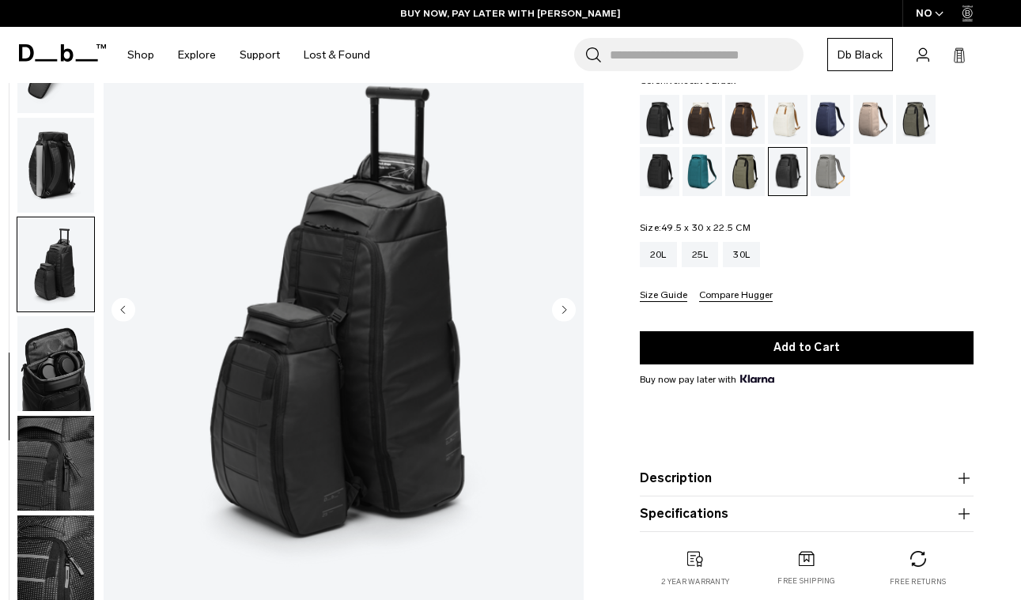
drag, startPoint x: 72, startPoint y: 368, endPoint x: 67, endPoint y: 399, distance: 31.2
click at [71, 368] on img "button" at bounding box center [55, 363] width 77 height 95
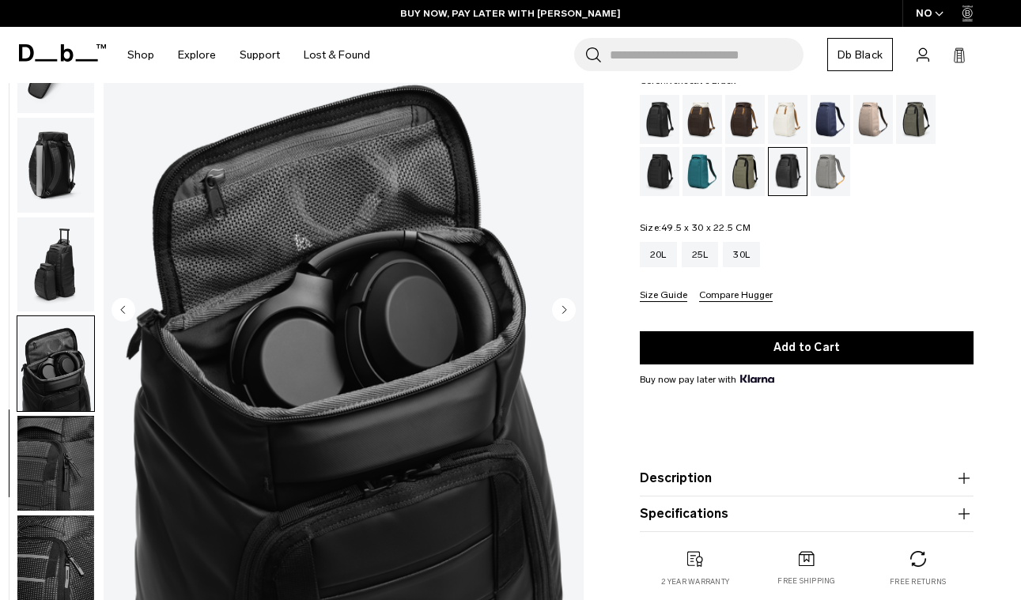
click at [69, 472] on img "button" at bounding box center [55, 463] width 77 height 95
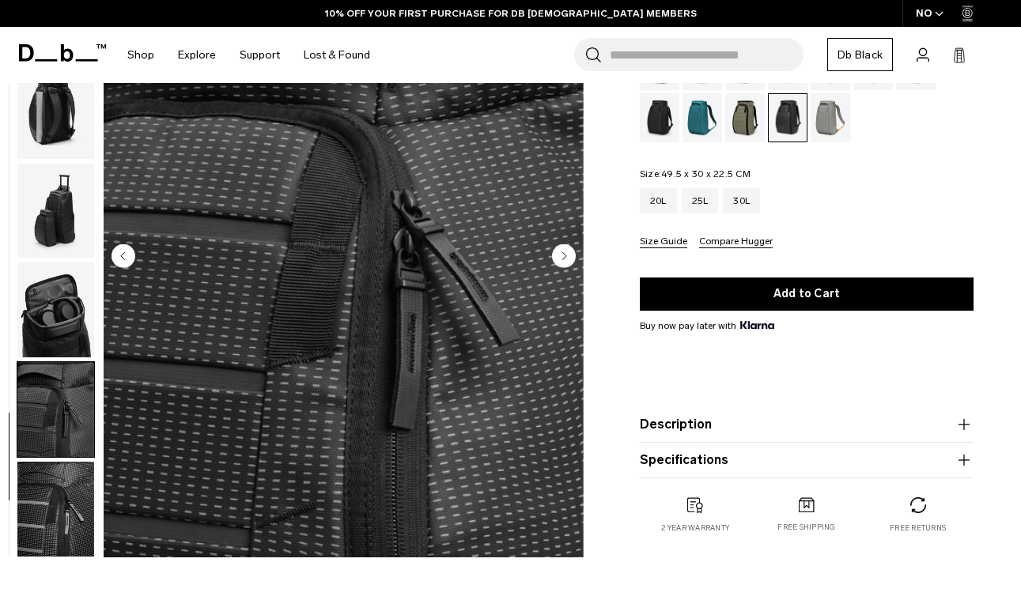
scroll to position [161, 0]
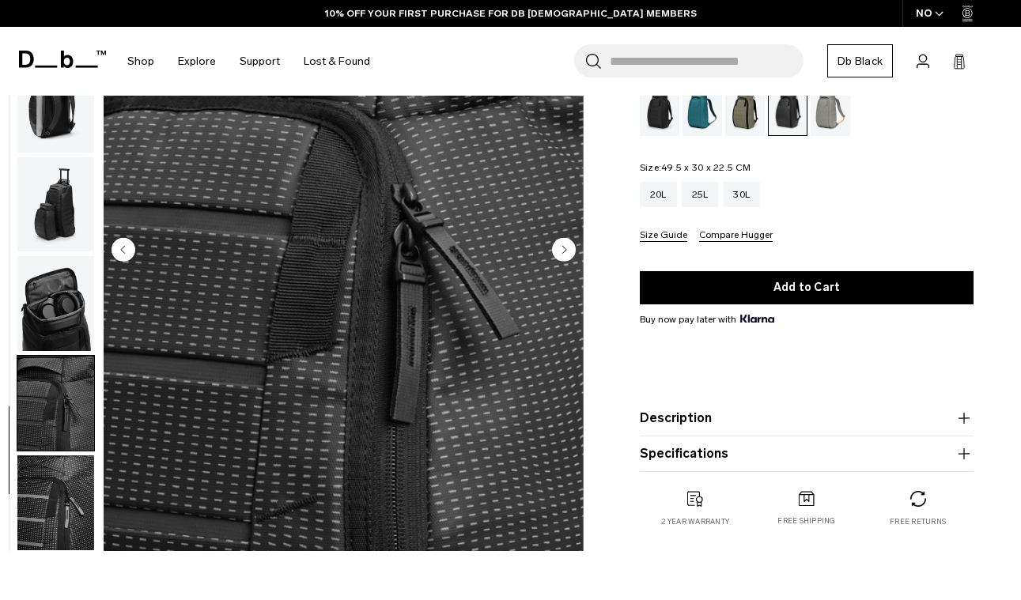
drag, startPoint x: 59, startPoint y: 425, endPoint x: 59, endPoint y: 436, distance: 11.1
click at [59, 425] on img "button" at bounding box center [55, 403] width 77 height 95
click at [62, 504] on img "button" at bounding box center [55, 503] width 77 height 95
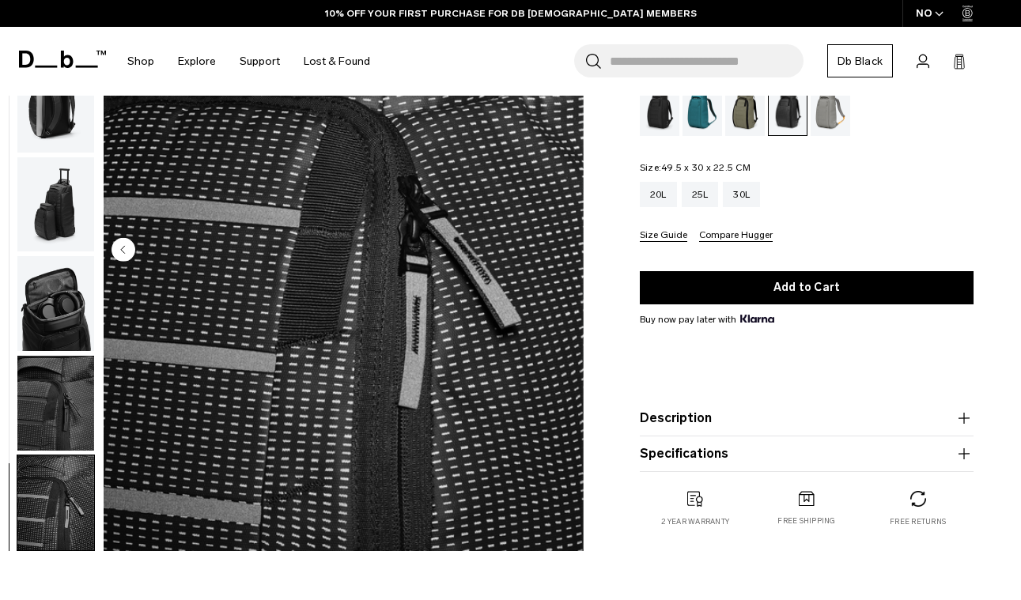
click at [51, 104] on img "button" at bounding box center [55, 105] width 77 height 95
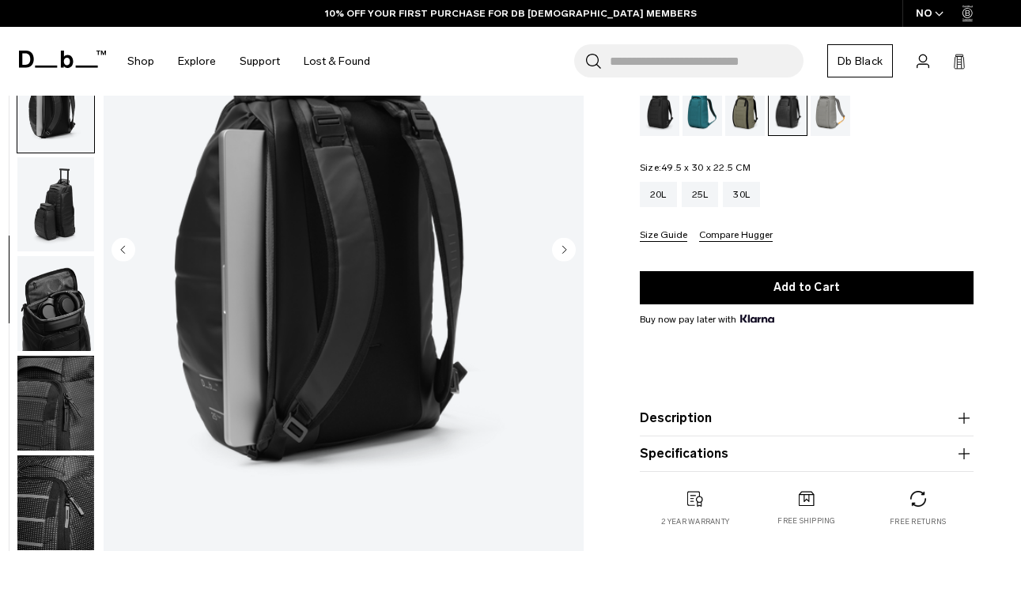
click at [564, 252] on icon "Next slide" at bounding box center [564, 249] width 4 height 7
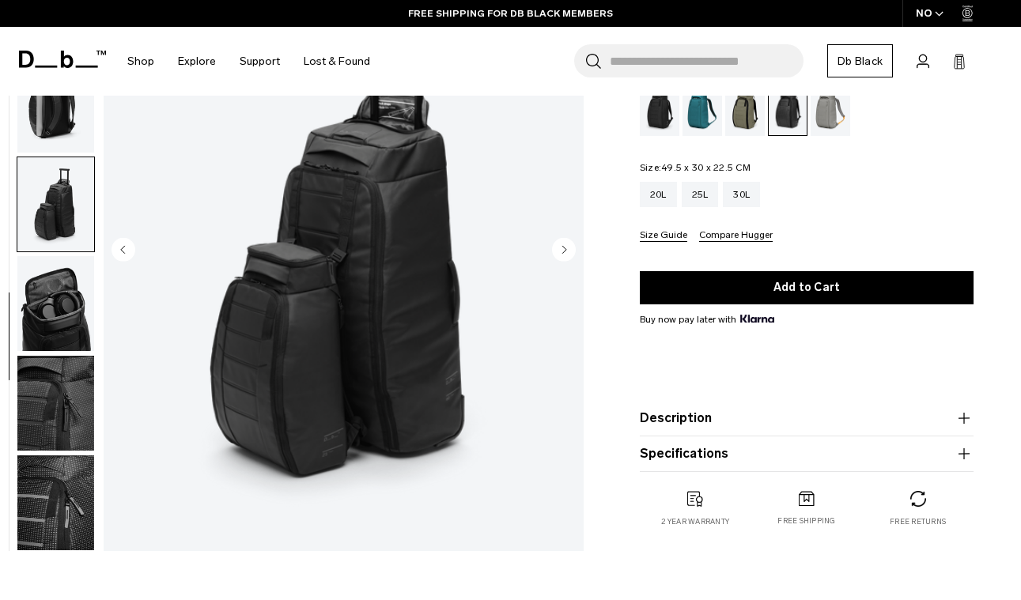
click at [563, 252] on icon "Next slide" at bounding box center [564, 249] width 24 height 24
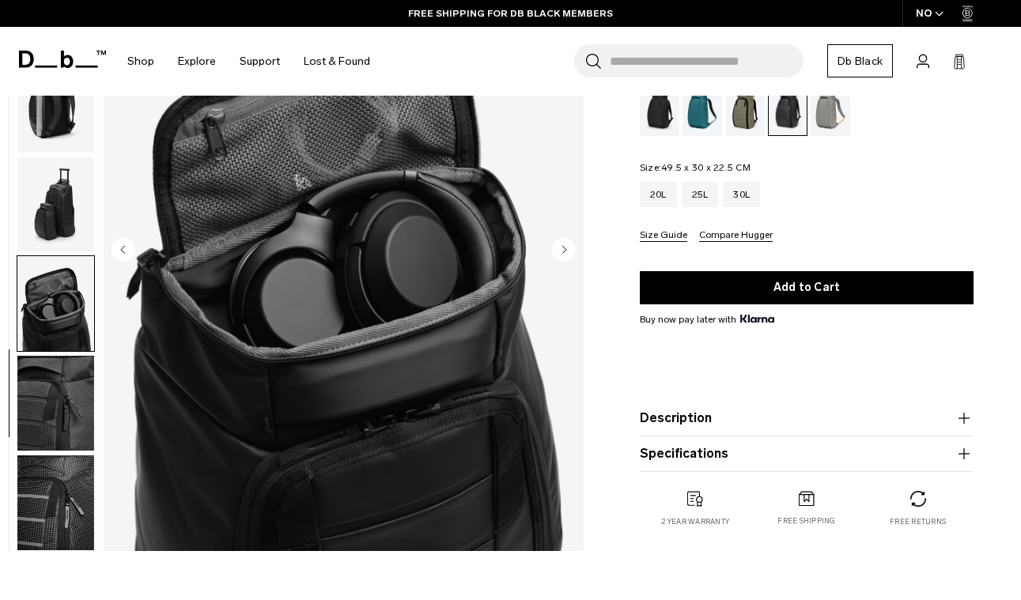
click at [563, 252] on icon "Next slide" at bounding box center [564, 249] width 24 height 24
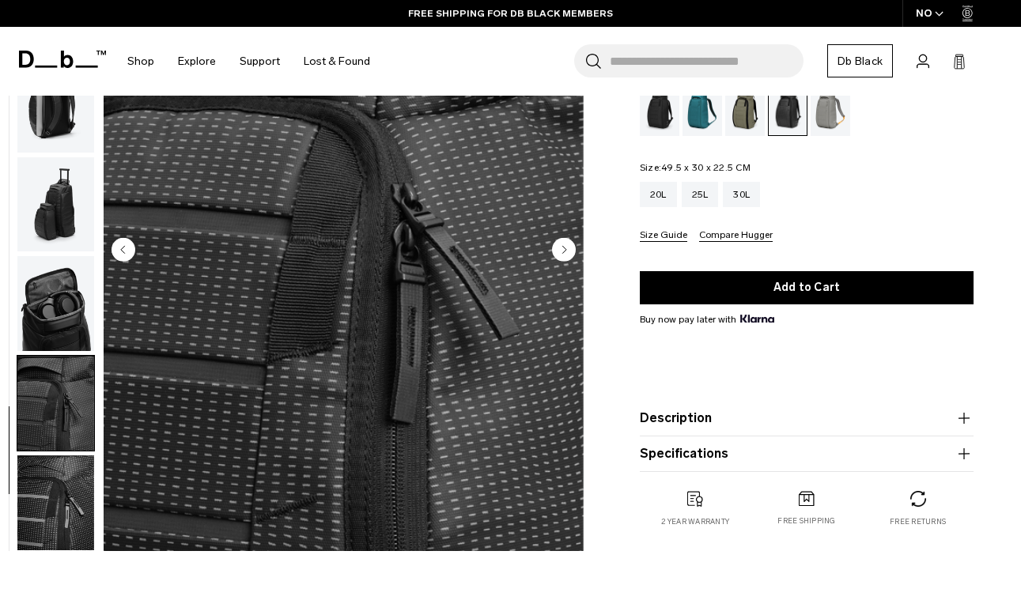
click at [563, 252] on icon "Next slide" at bounding box center [564, 249] width 24 height 24
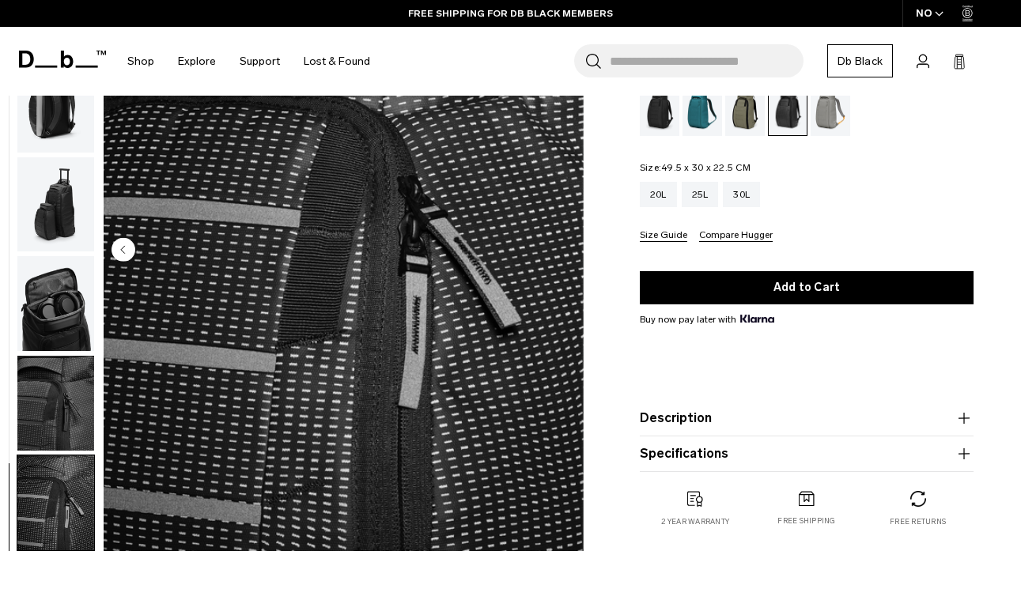
click at [563, 252] on img "10 / 10" at bounding box center [344, 252] width 480 height 600
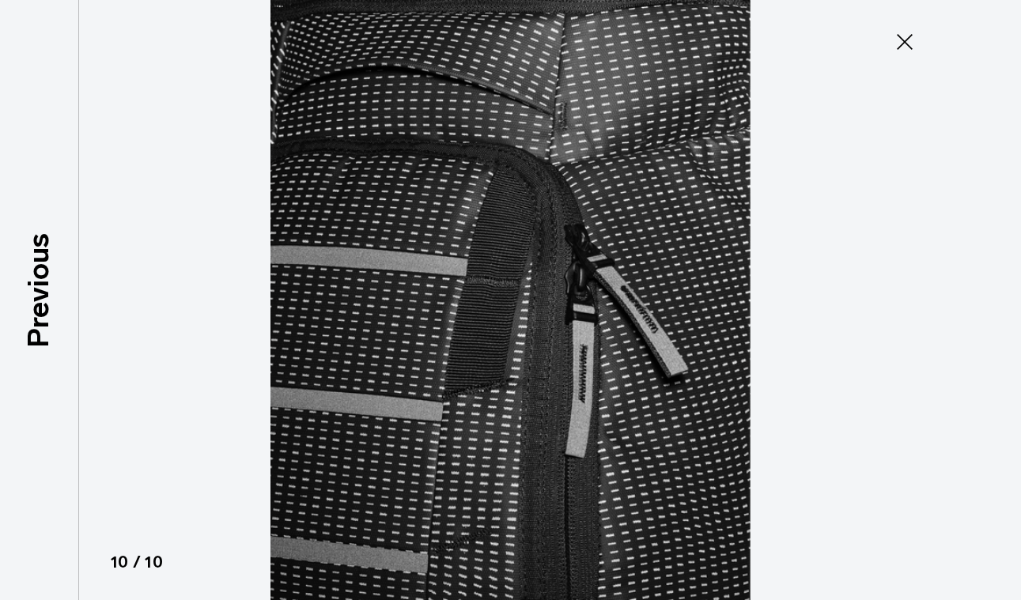
click at [563, 252] on img at bounding box center [511, 300] width 712 height 600
click at [907, 40] on icon at bounding box center [905, 42] width 16 height 16
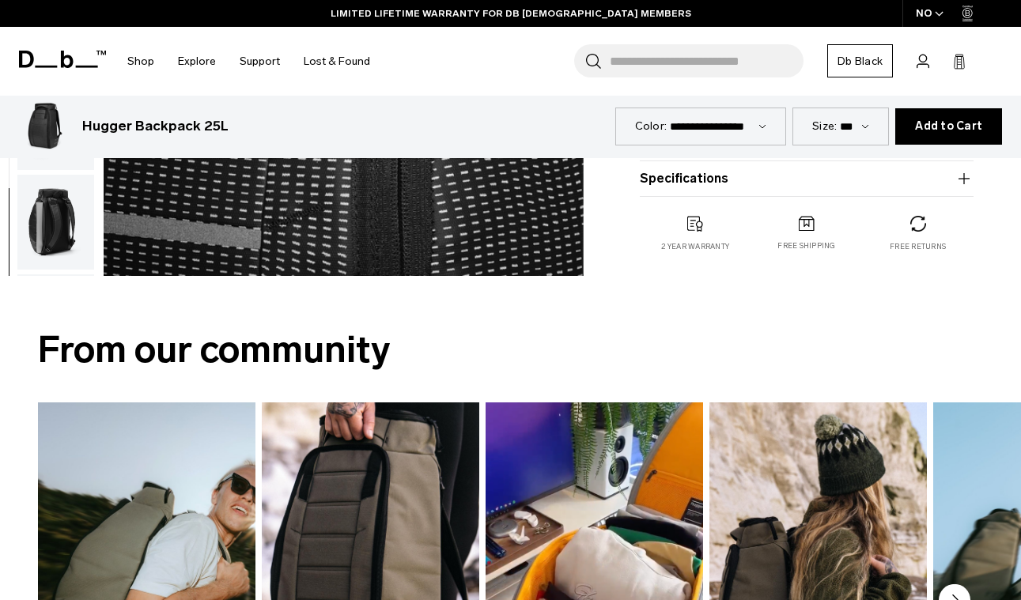
scroll to position [0, 0]
click at [61, 236] on img "button" at bounding box center [55, 222] width 77 height 95
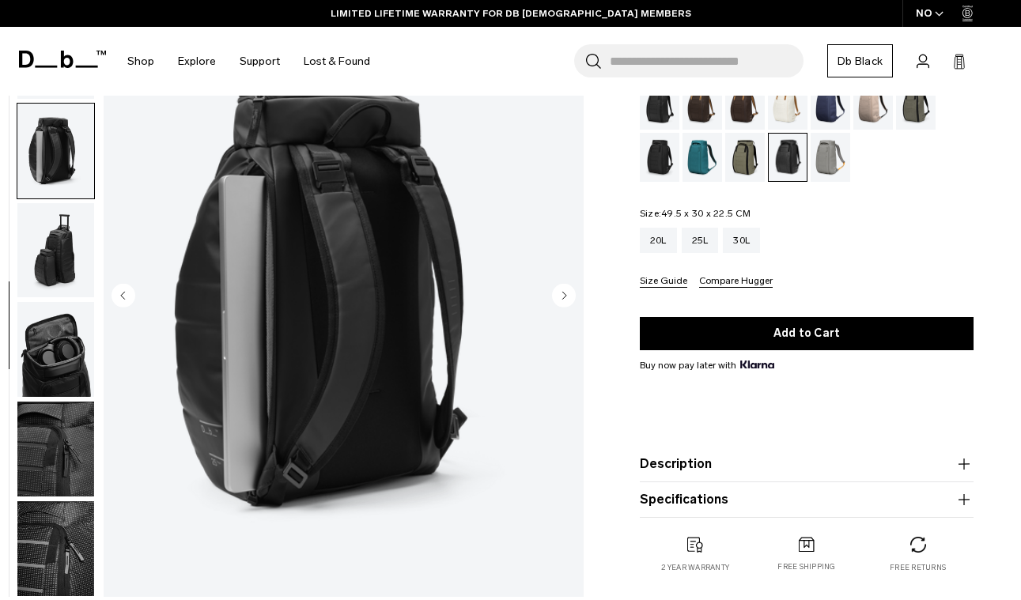
scroll to position [110, 0]
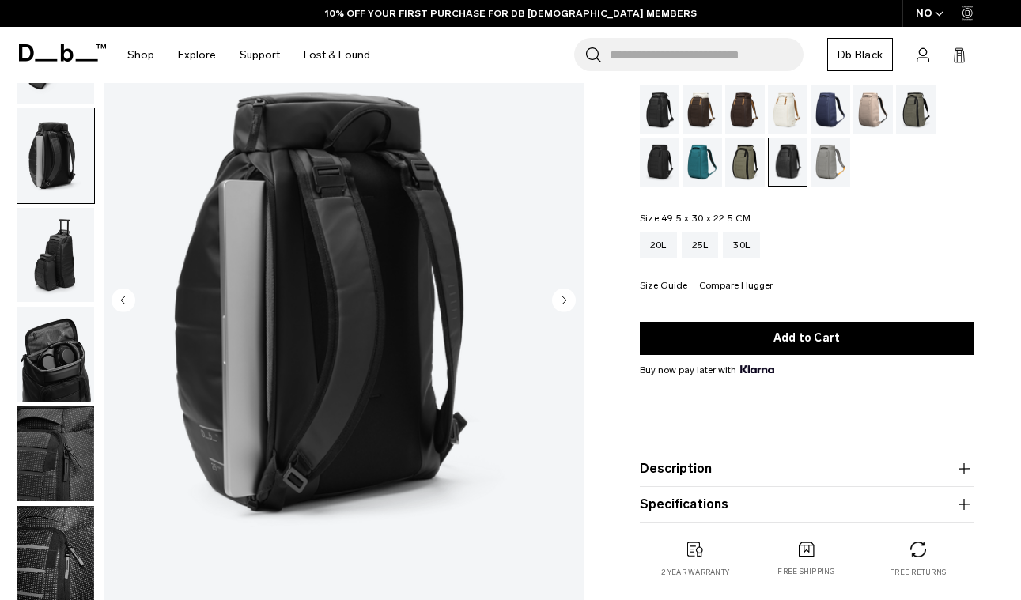
click at [54, 445] on img "button" at bounding box center [55, 454] width 77 height 95
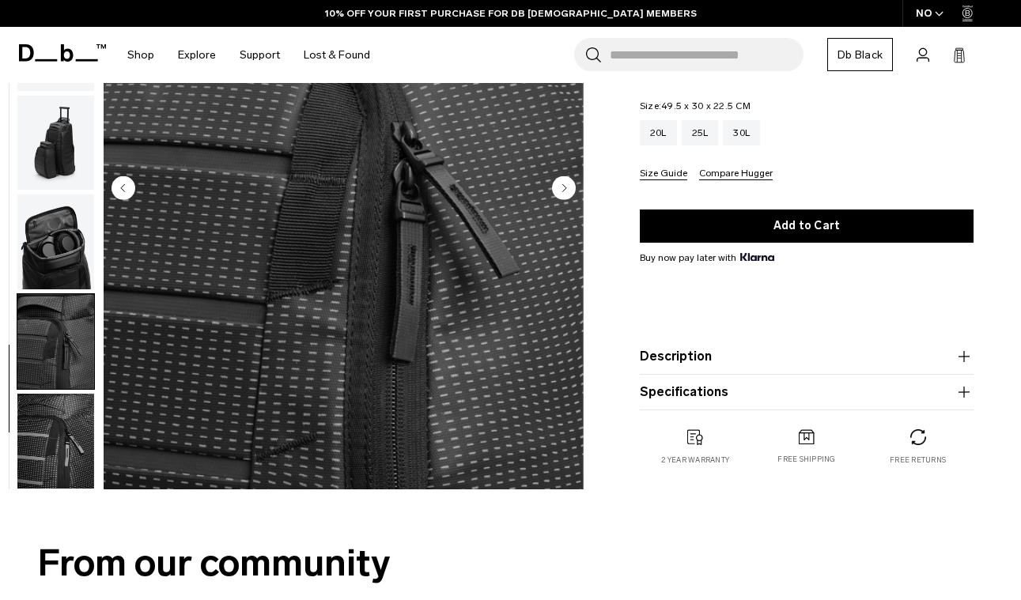
scroll to position [223, 0]
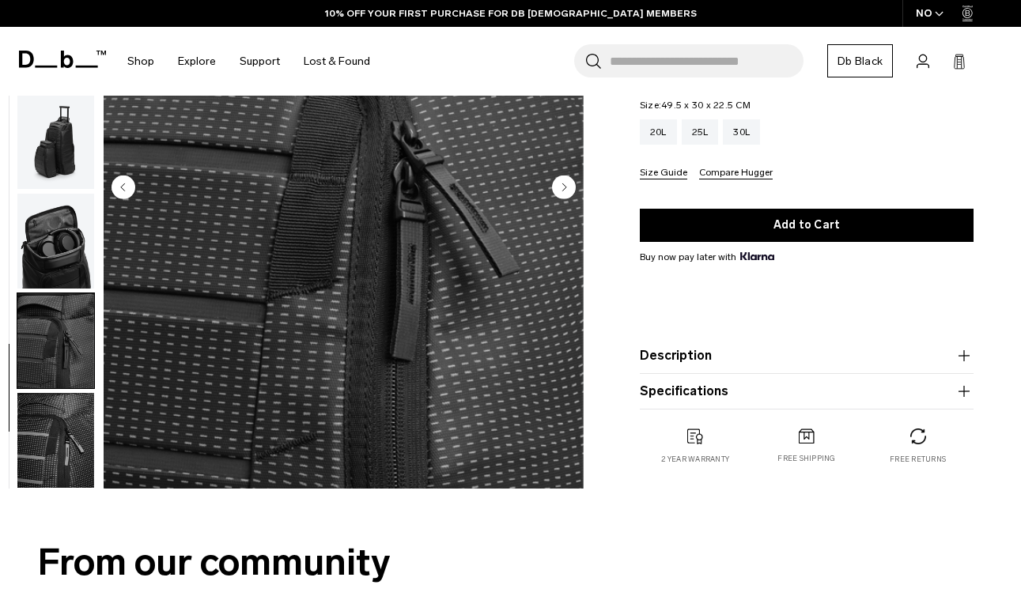
click at [69, 443] on img "button" at bounding box center [55, 440] width 77 height 95
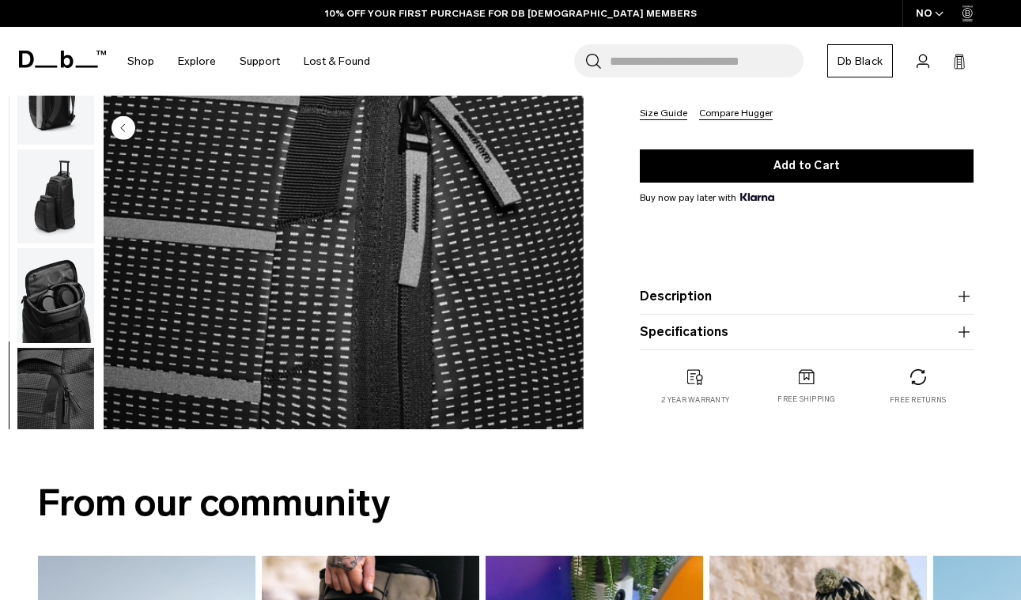
scroll to position [272, 0]
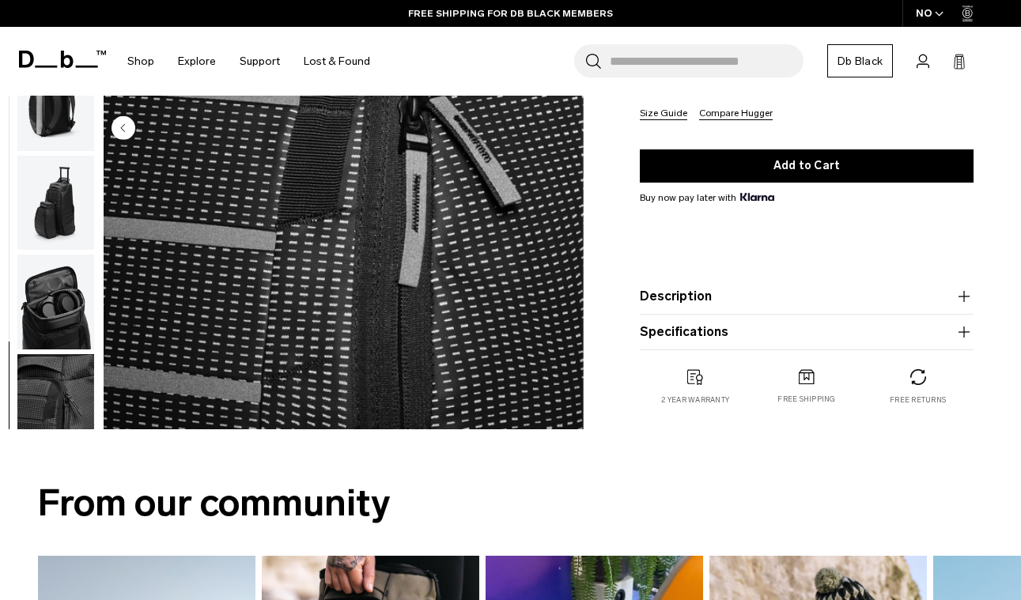
click at [60, 320] on img "button" at bounding box center [55, 302] width 77 height 95
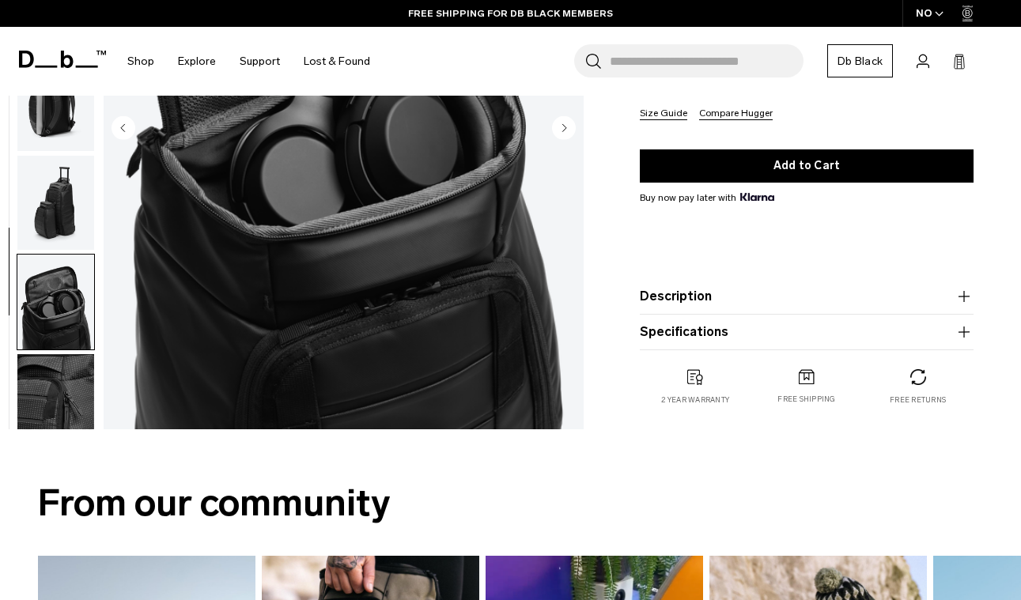
scroll to position [403, 0]
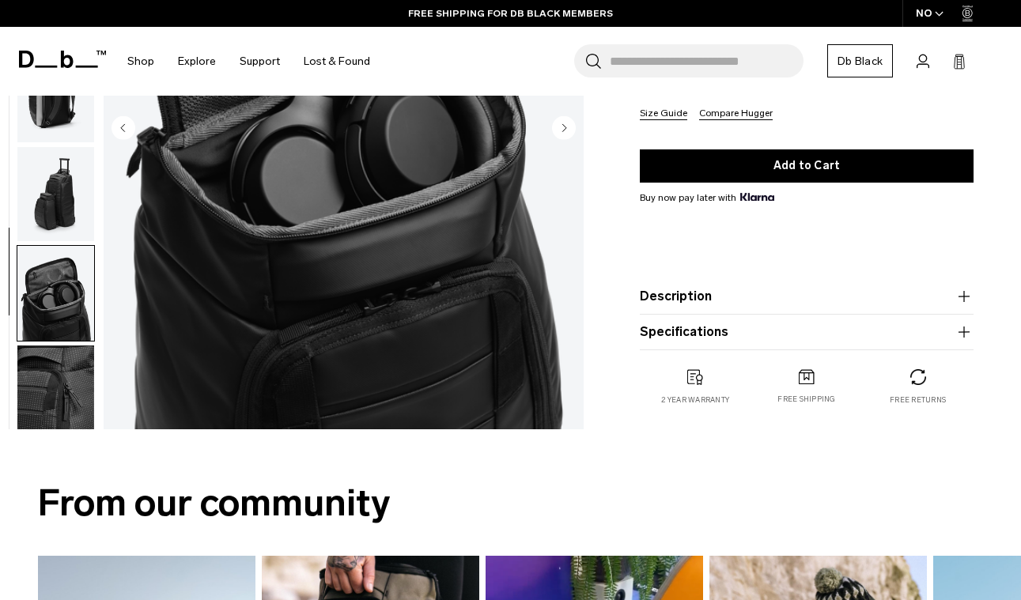
click at [63, 213] on img "button" at bounding box center [55, 193] width 77 height 95
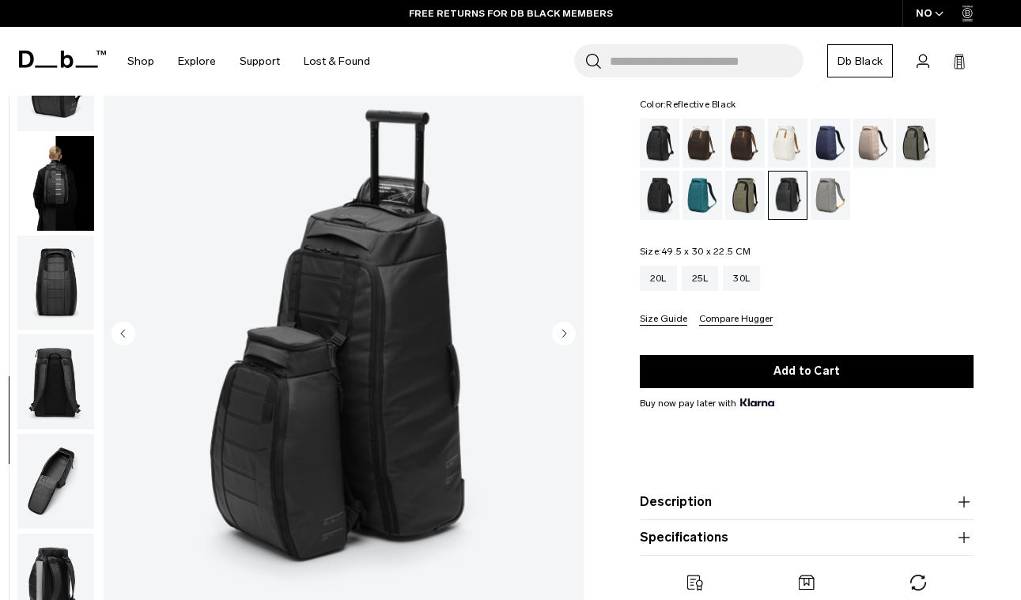
scroll to position [52, 0]
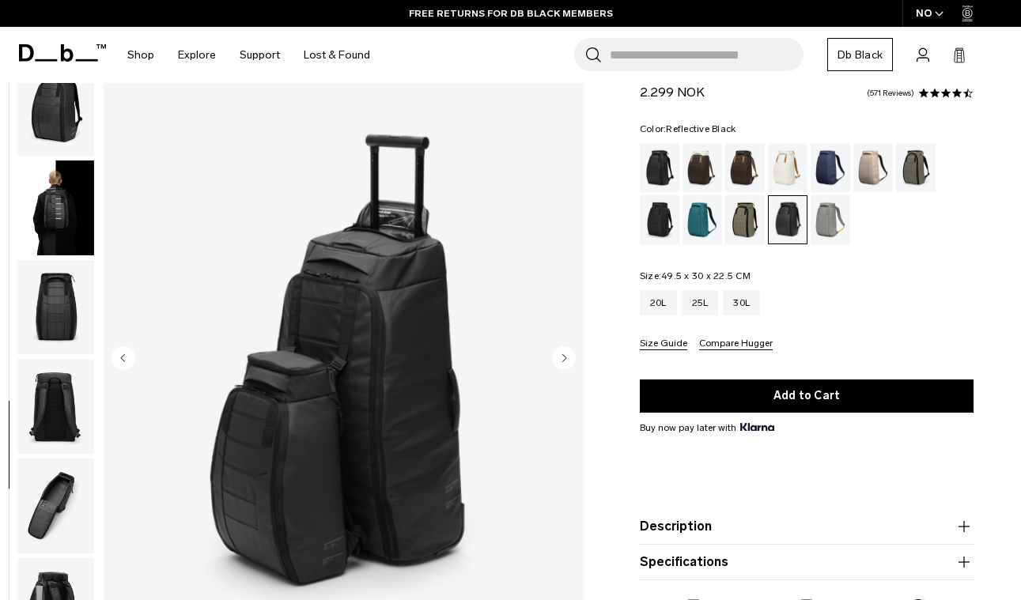
click at [61, 123] on img "button" at bounding box center [55, 108] width 77 height 95
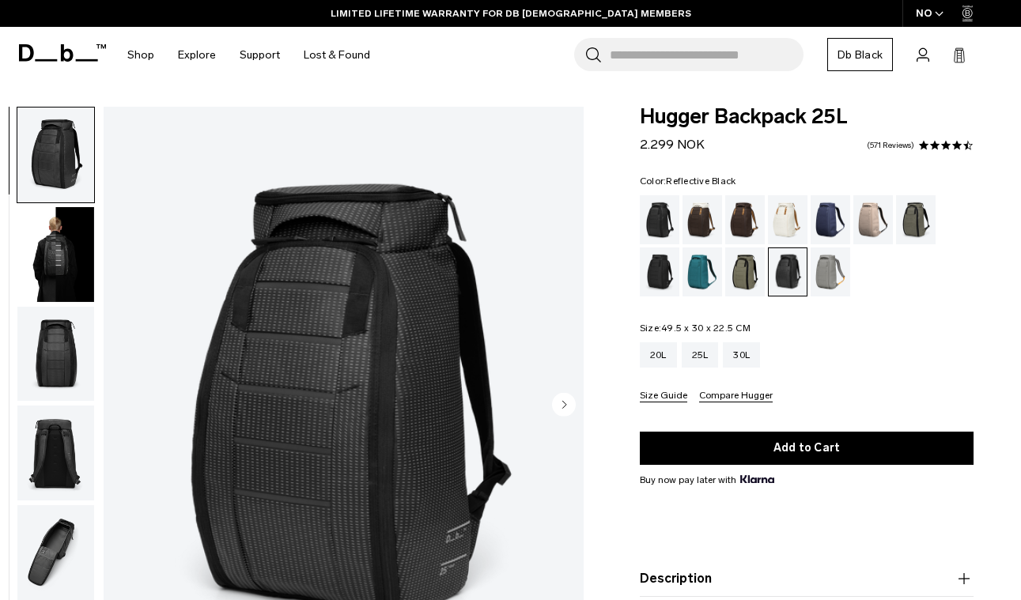
scroll to position [0, 0]
drag, startPoint x: 672, startPoint y: 145, endPoint x: 611, endPoint y: 145, distance: 61.7
click at [612, 144] on div "Hugger Backpack 25L 2.299 NOK 4.5 star rating 571 Reviews Color: Reflective Bla…" at bounding box center [806, 413] width 429 height 613
click at [566, 407] on circle "Next slide" at bounding box center [564, 405] width 24 height 24
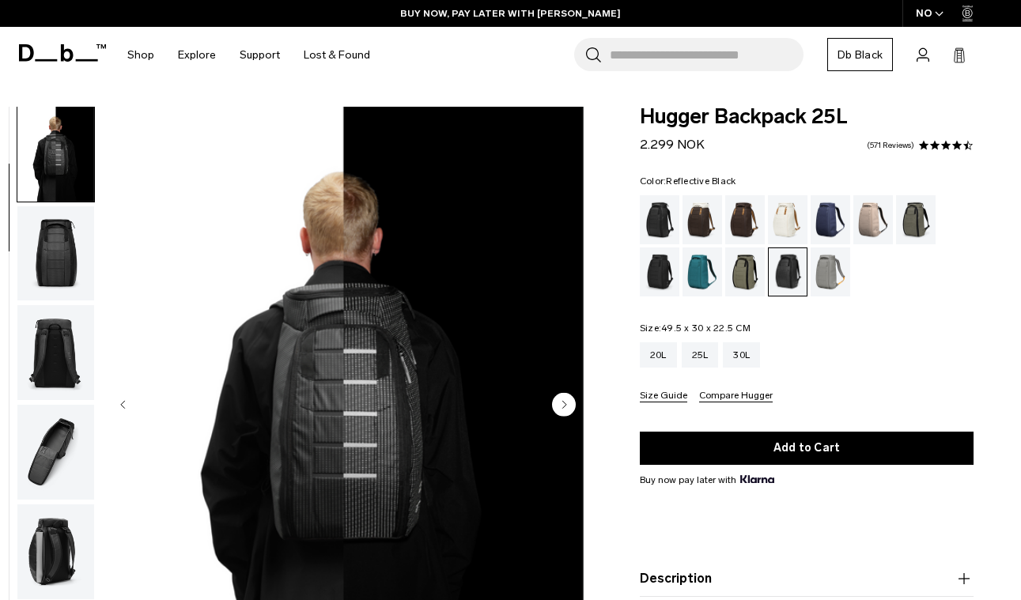
click at [566, 407] on circle "Next slide" at bounding box center [564, 405] width 24 height 24
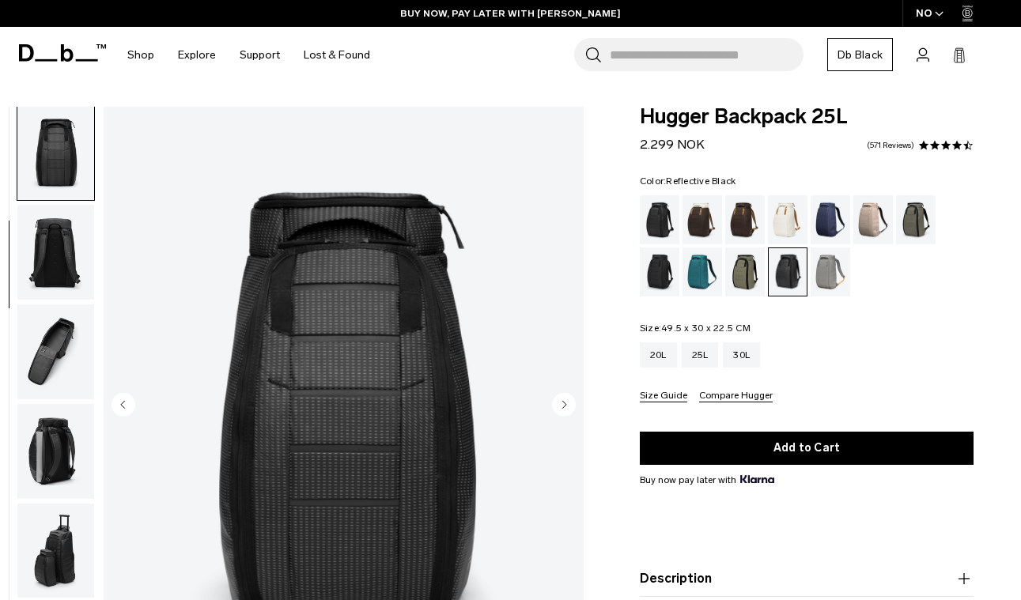
click at [566, 407] on circle "Next slide" at bounding box center [564, 405] width 24 height 24
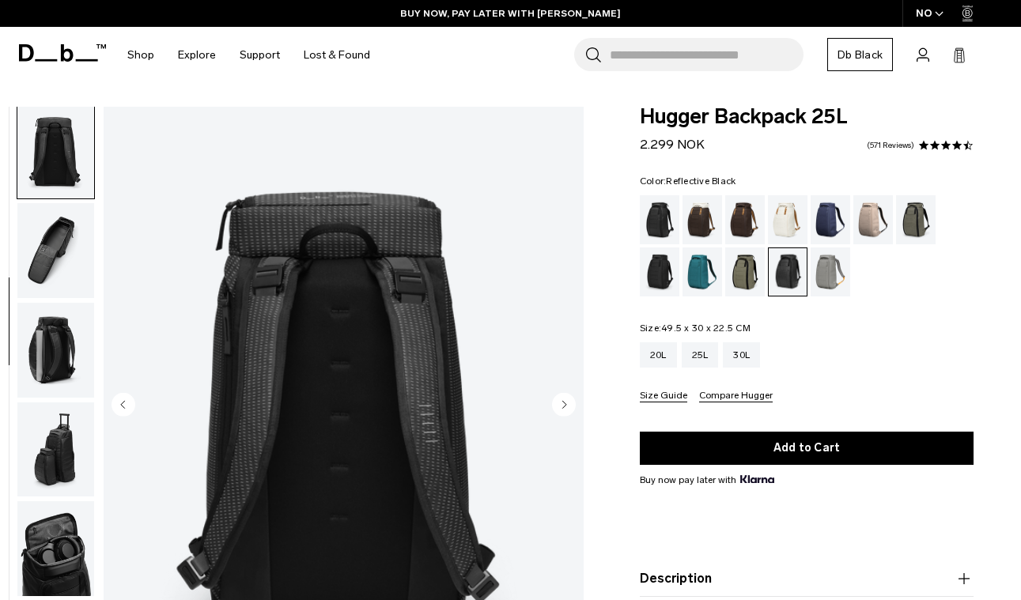
click at [566, 407] on circle "Next slide" at bounding box center [564, 405] width 24 height 24
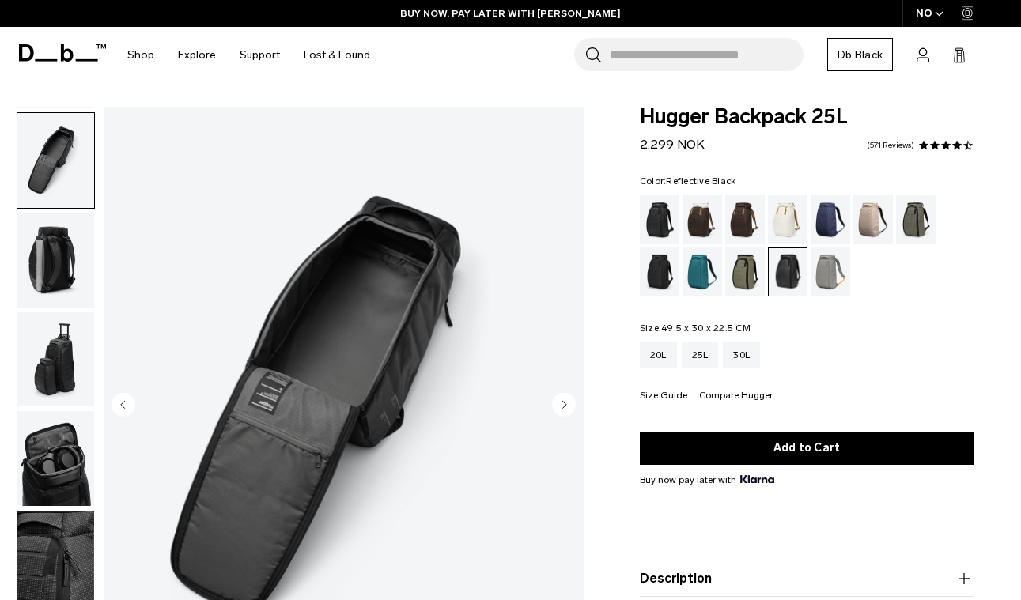
click at [566, 407] on circle "Next slide" at bounding box center [564, 405] width 24 height 24
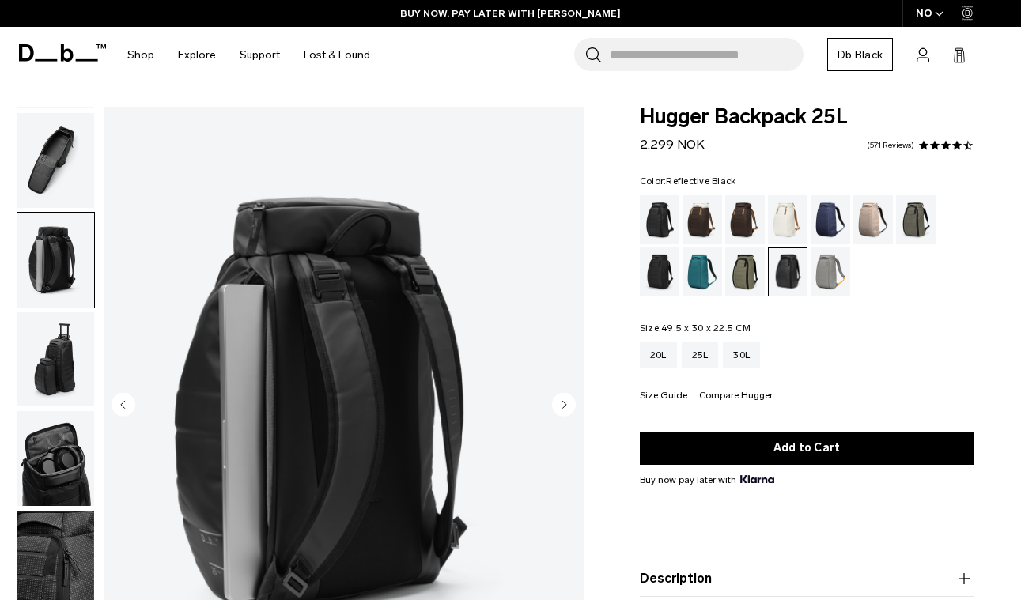
scroll to position [403, 0]
click at [566, 407] on circle "Next slide" at bounding box center [564, 405] width 24 height 24
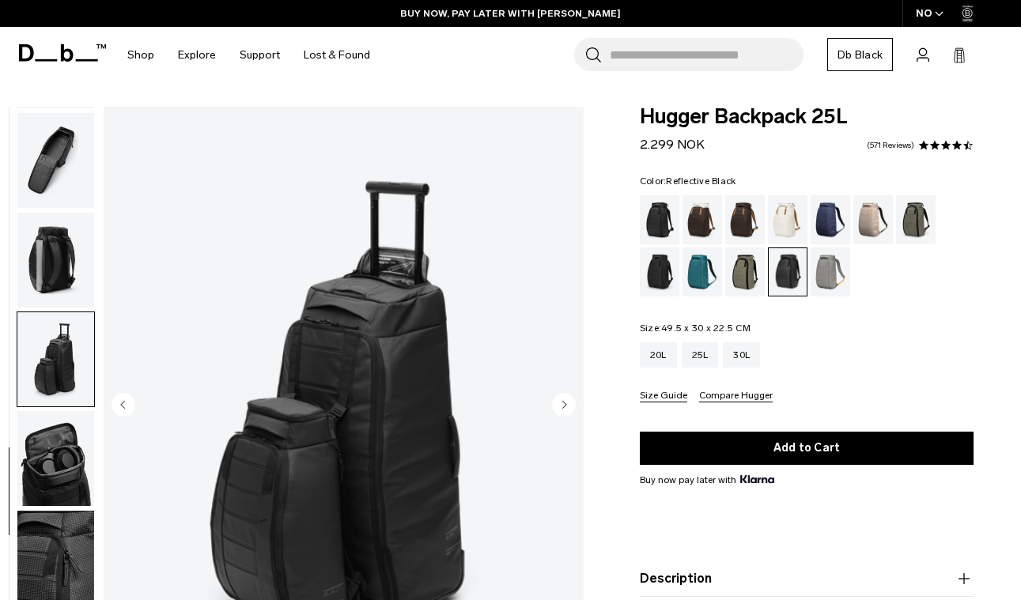
click at [566, 407] on circle "Next slide" at bounding box center [564, 405] width 24 height 24
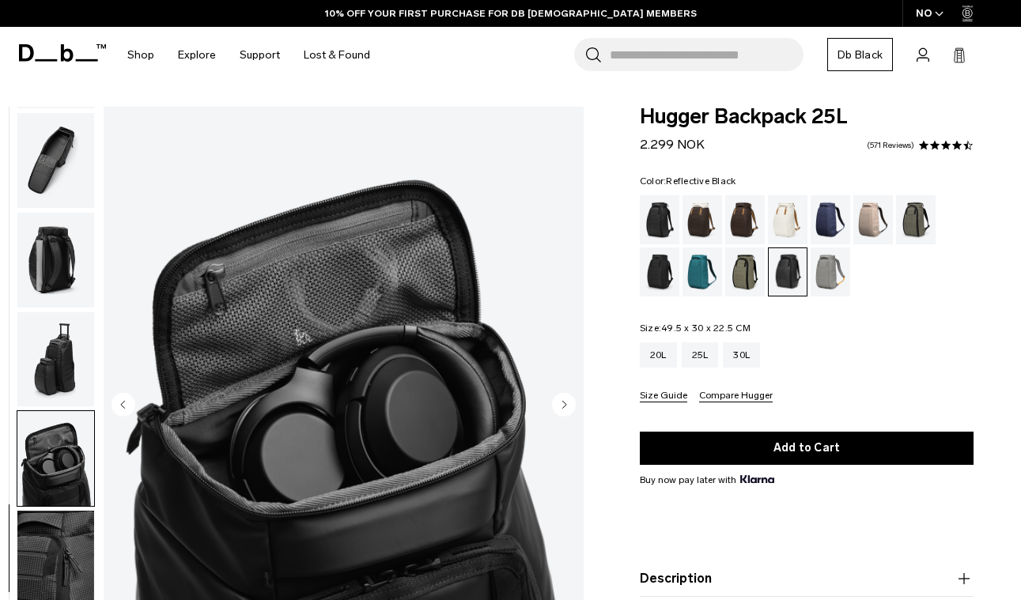
click at [566, 406] on icon "Next slide" at bounding box center [564, 404] width 4 height 7
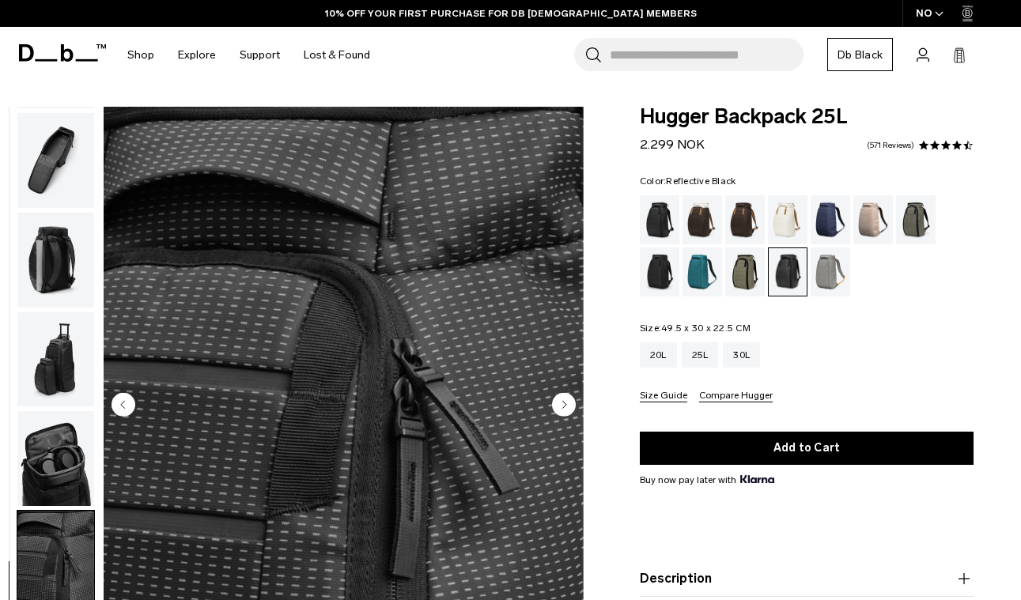
click at [561, 406] on circle "Next slide" at bounding box center [564, 405] width 24 height 24
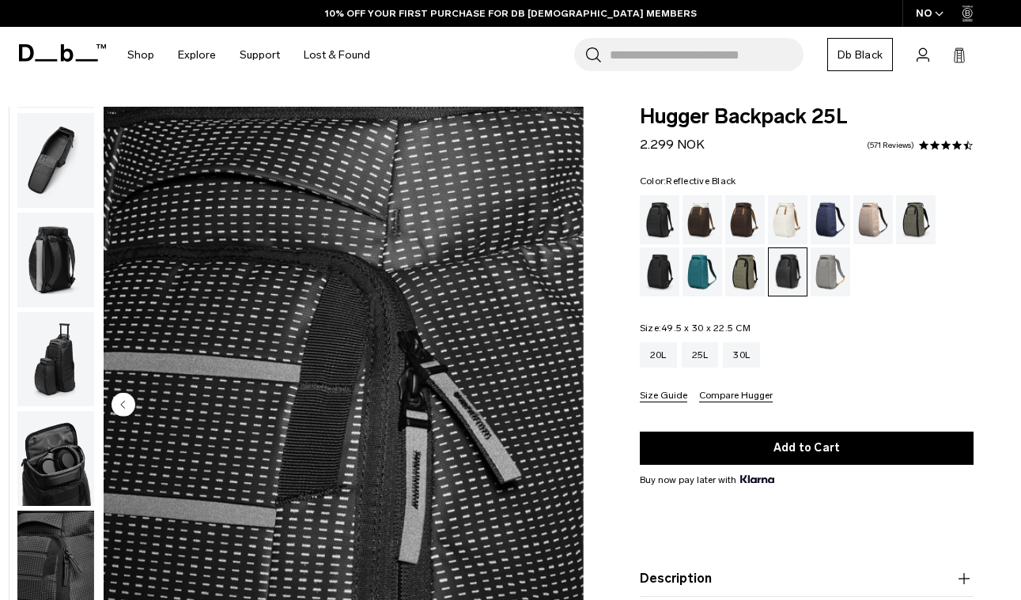
click at [560, 406] on img "10 / 10" at bounding box center [344, 407] width 480 height 600
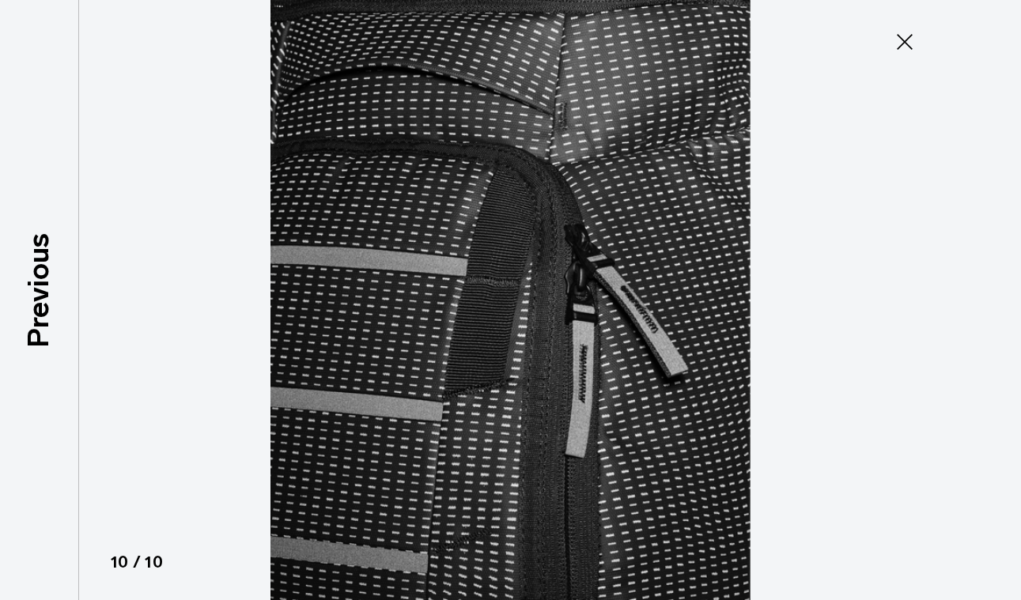
click at [671, 323] on img at bounding box center [511, 300] width 712 height 600
